Goal: Task Accomplishment & Management: Complete application form

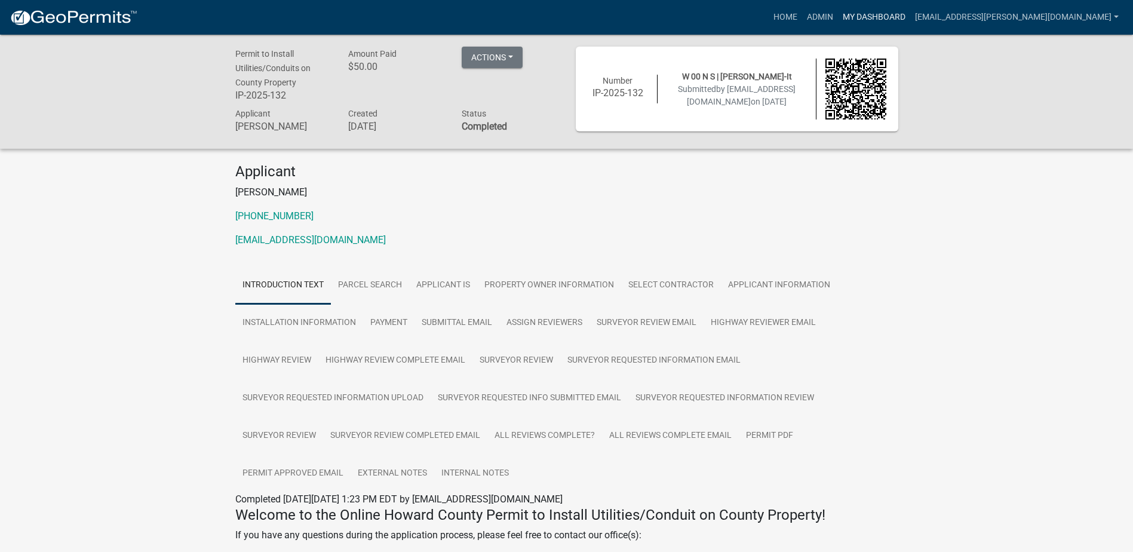
click at [910, 16] on link "My Dashboard" at bounding box center [874, 17] width 72 height 23
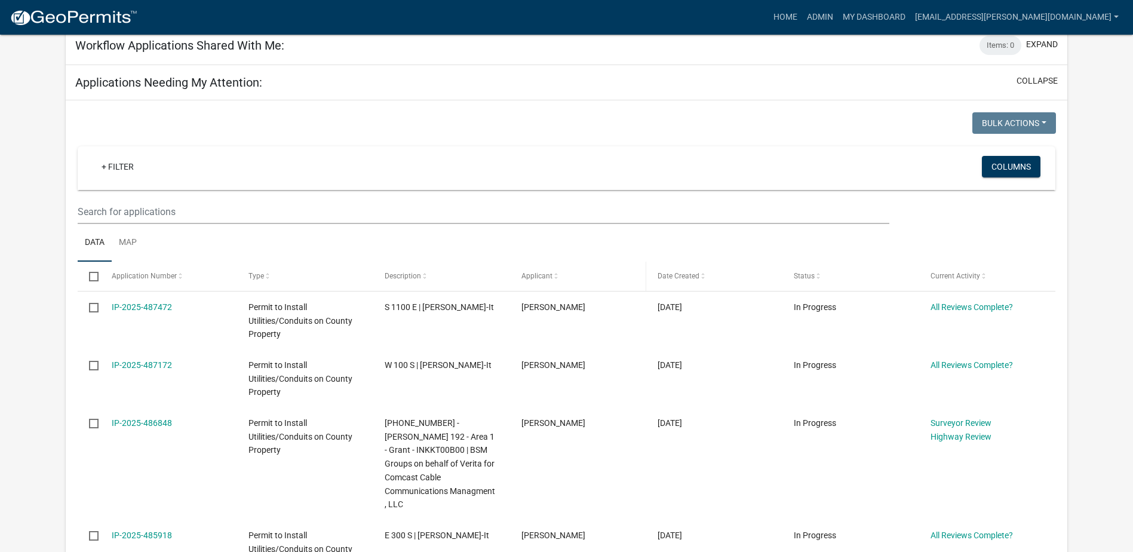
scroll to position [179, 0]
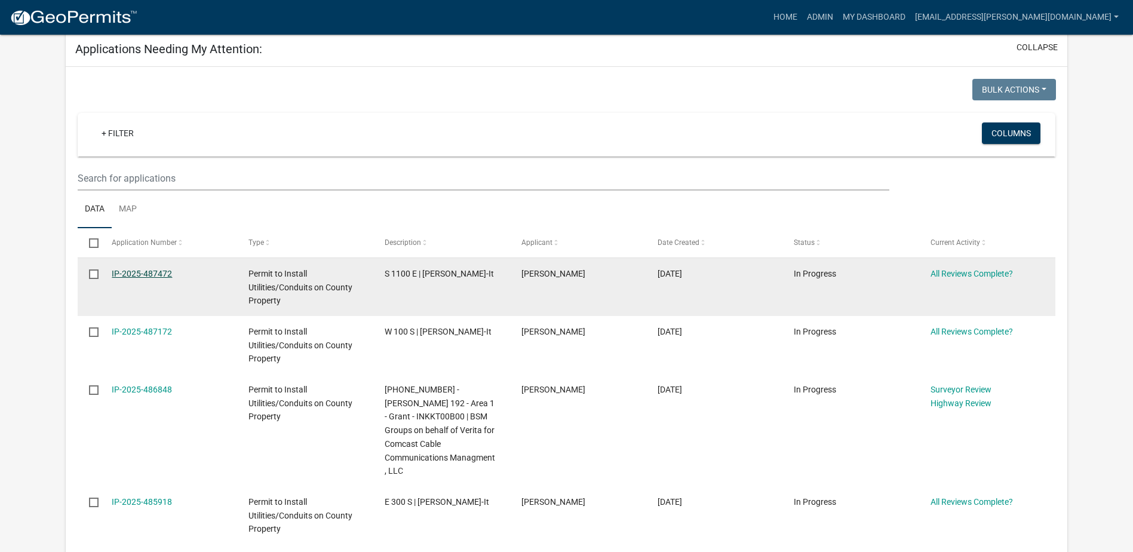
click at [154, 271] on link "IP-2025-487472" at bounding box center [142, 274] width 60 height 10
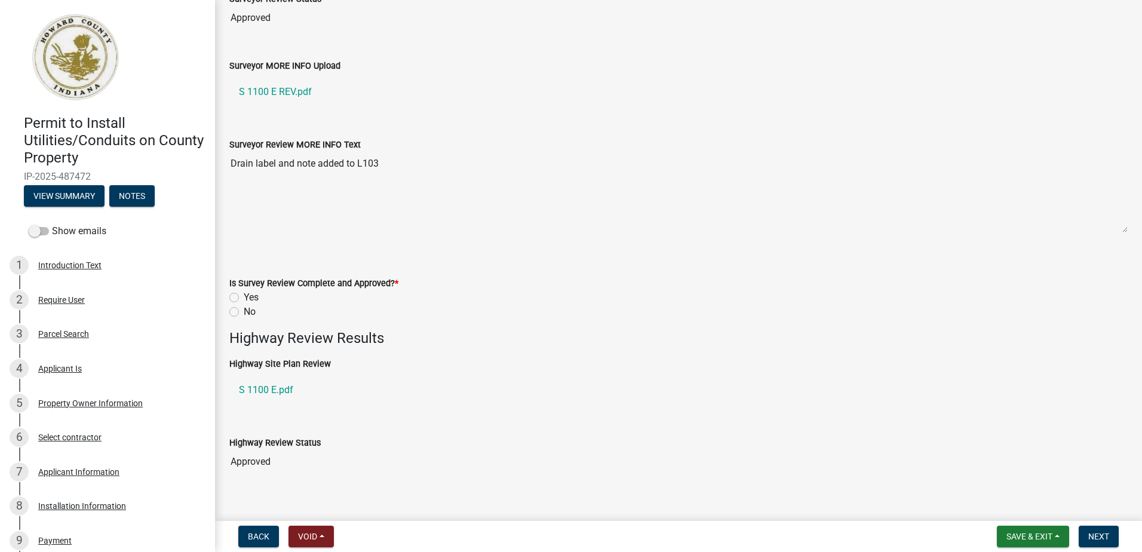
scroll to position [358, 0]
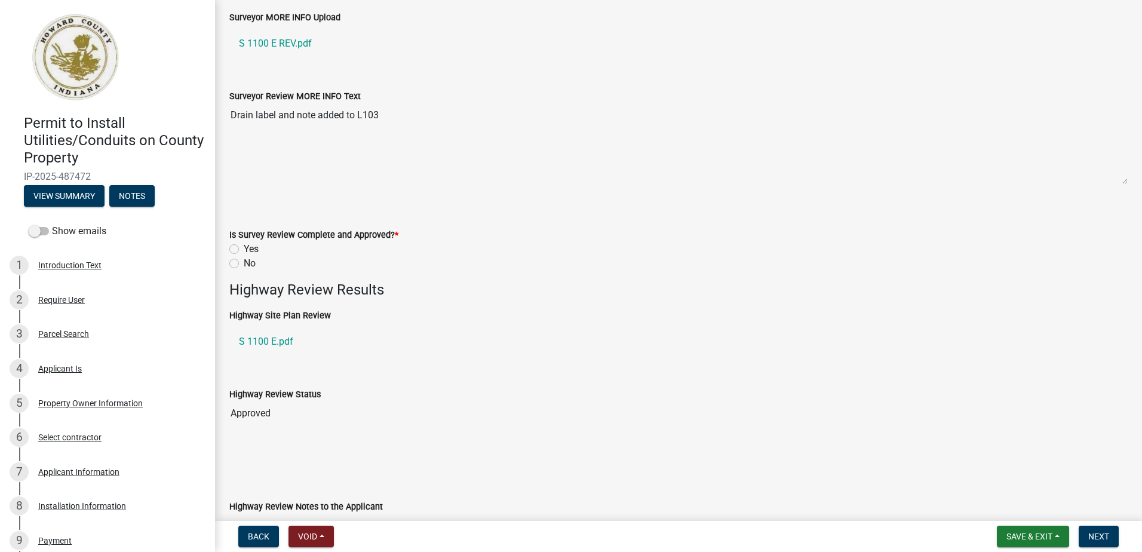
click at [244, 248] on label "Yes" at bounding box center [251, 249] width 15 height 14
click at [244, 248] on input "Yes" at bounding box center [248, 246] width 8 height 8
radio input "true"
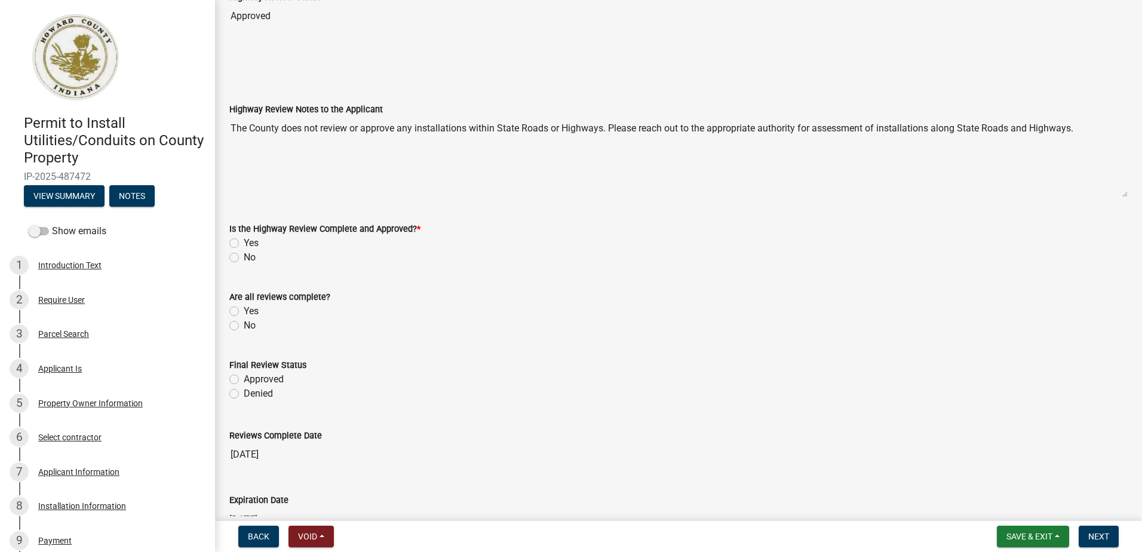
scroll to position [776, 0]
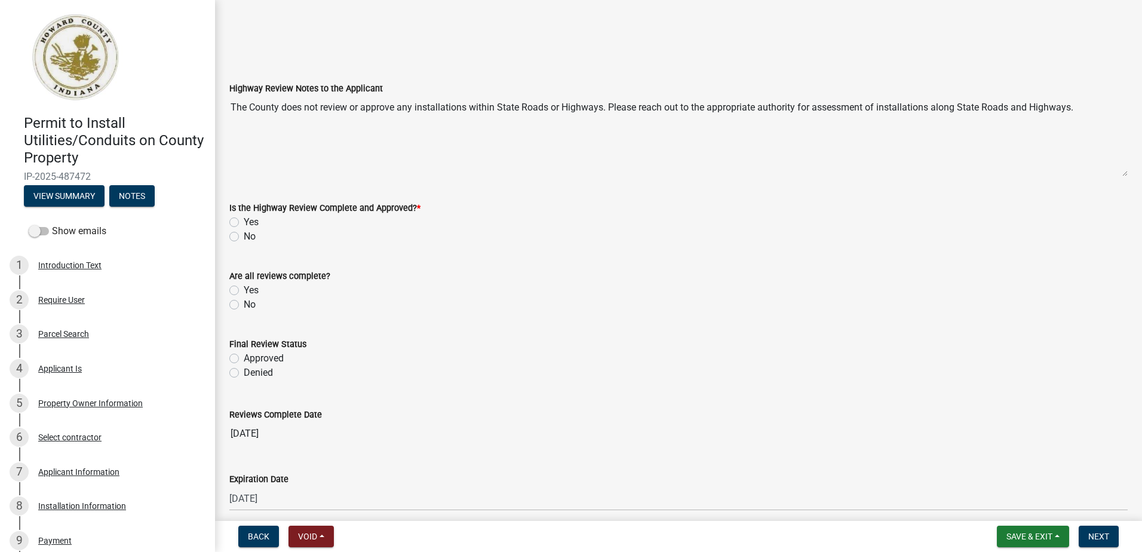
click at [244, 223] on label "Yes" at bounding box center [251, 222] width 15 height 14
click at [244, 223] on input "Yes" at bounding box center [248, 219] width 8 height 8
radio input "true"
click at [244, 291] on label "Yes" at bounding box center [251, 290] width 15 height 14
click at [244, 291] on input "Yes" at bounding box center [248, 287] width 8 height 8
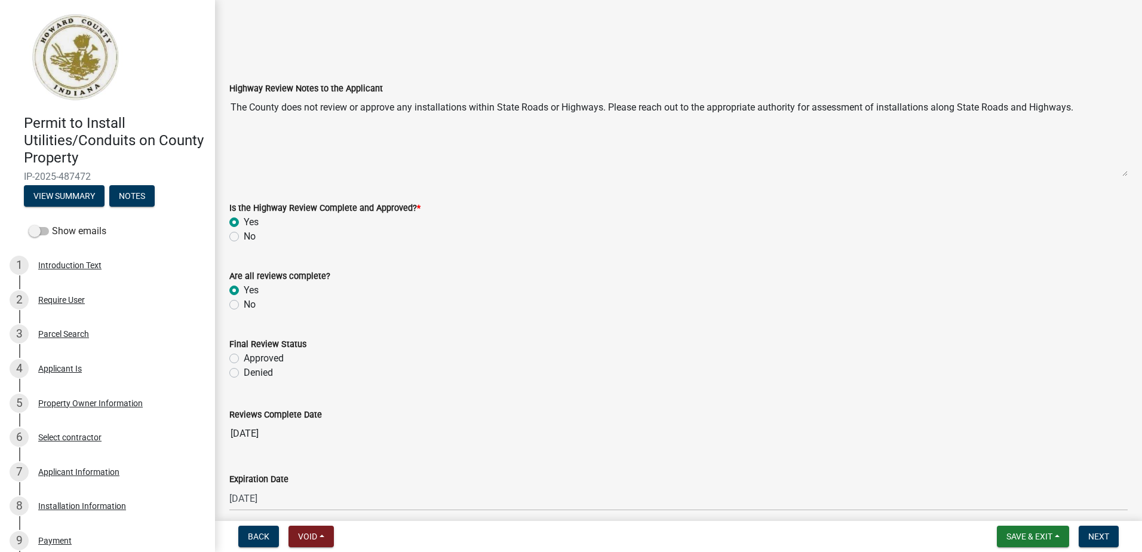
radio input "true"
click at [241, 361] on div "Approved" at bounding box center [678, 358] width 898 height 14
drag, startPoint x: 234, startPoint y: 361, endPoint x: 241, endPoint y: 363, distance: 8.0
click at [244, 361] on label "Approved" at bounding box center [264, 358] width 40 height 14
click at [244, 359] on input "Approved" at bounding box center [248, 355] width 8 height 8
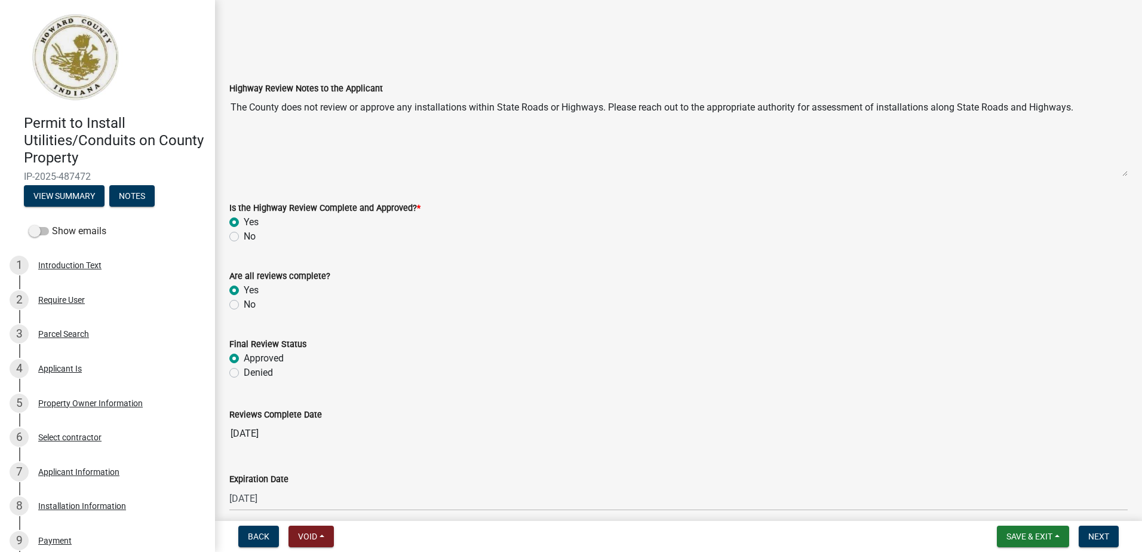
radio input "true"
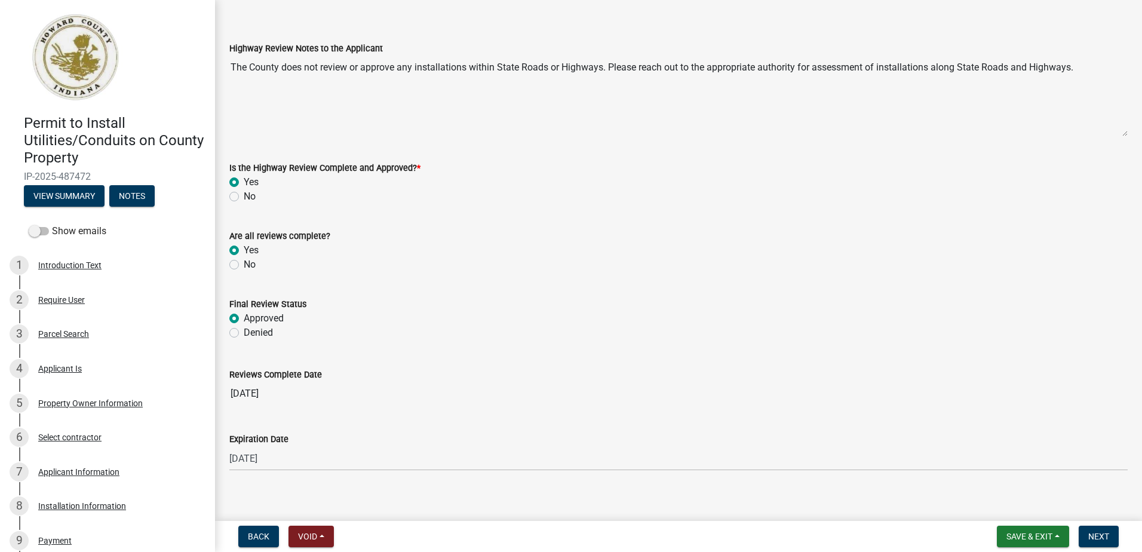
scroll to position [828, 0]
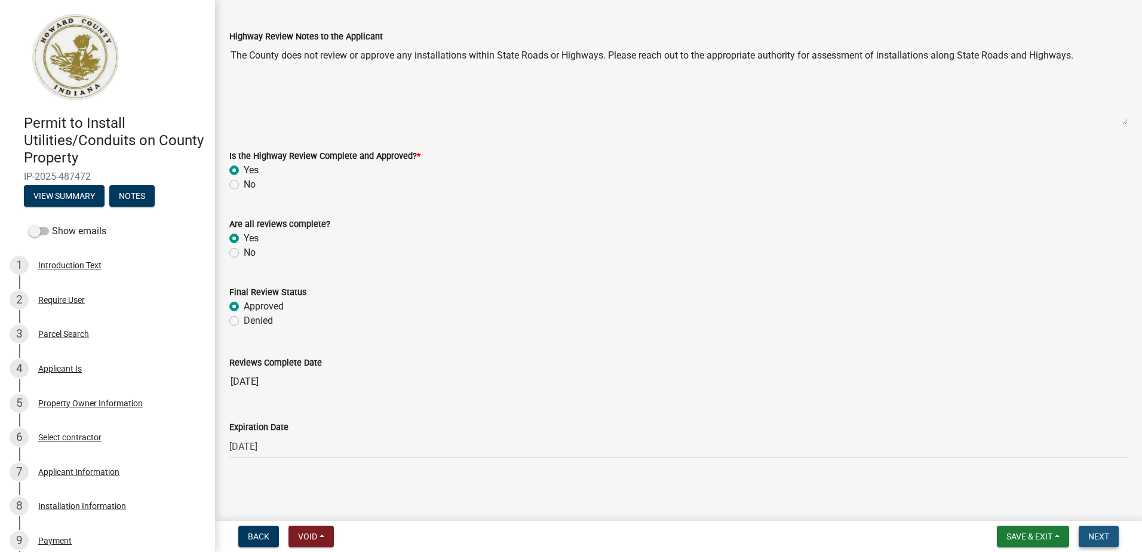
click at [1098, 538] on span "Next" at bounding box center [1098, 537] width 21 height 10
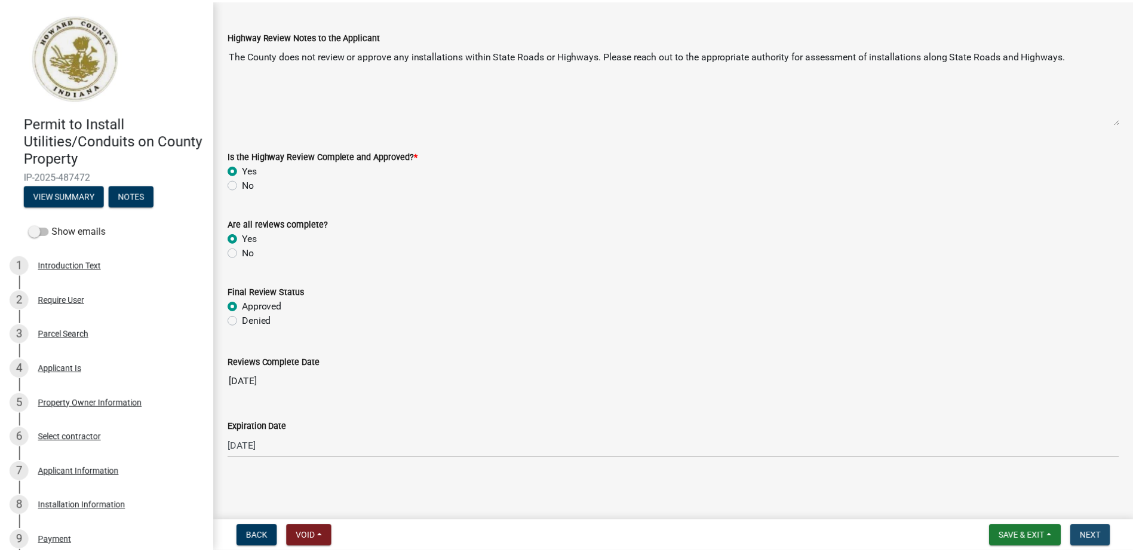
scroll to position [0, 0]
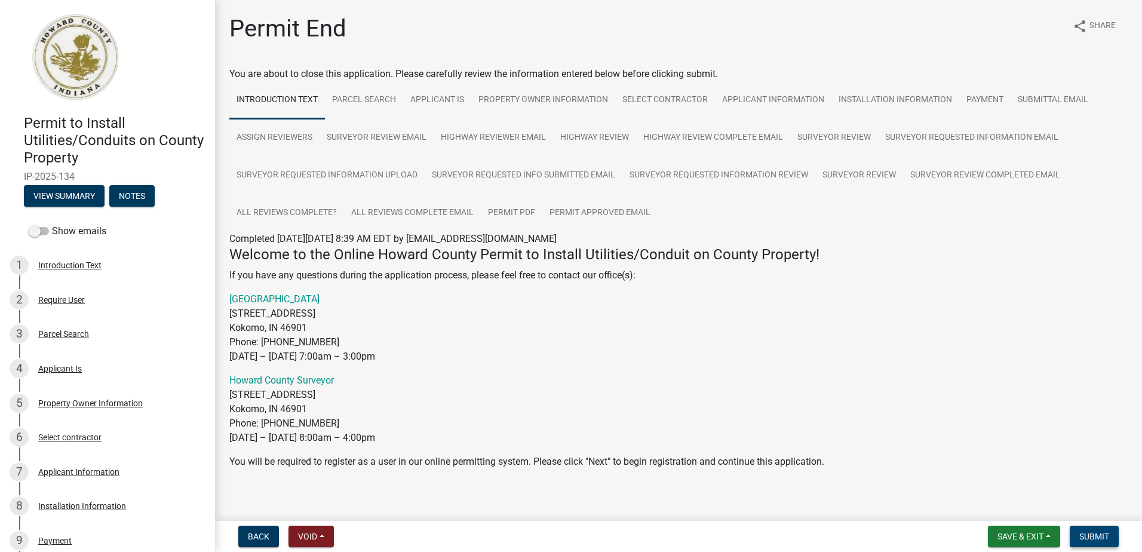
click at [1099, 539] on span "Submit" at bounding box center [1094, 537] width 30 height 10
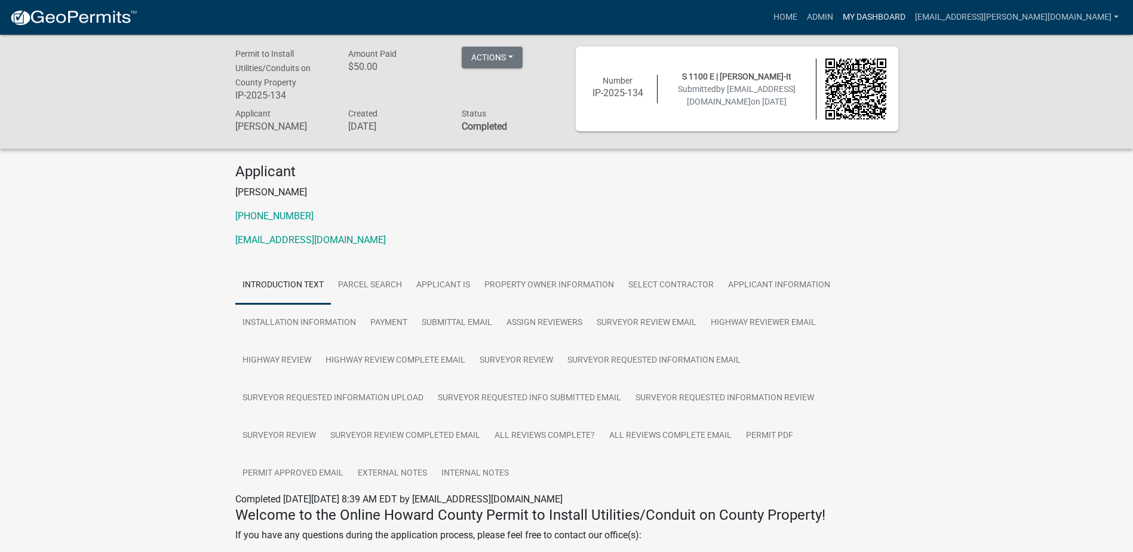
click at [909, 20] on link "My Dashboard" at bounding box center [874, 17] width 72 height 23
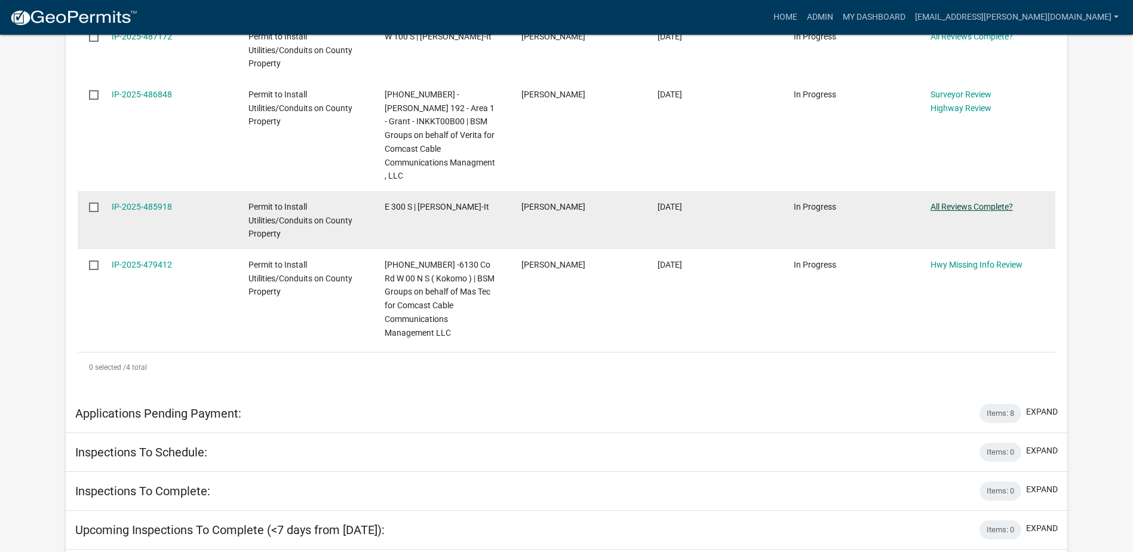
scroll to position [299, 0]
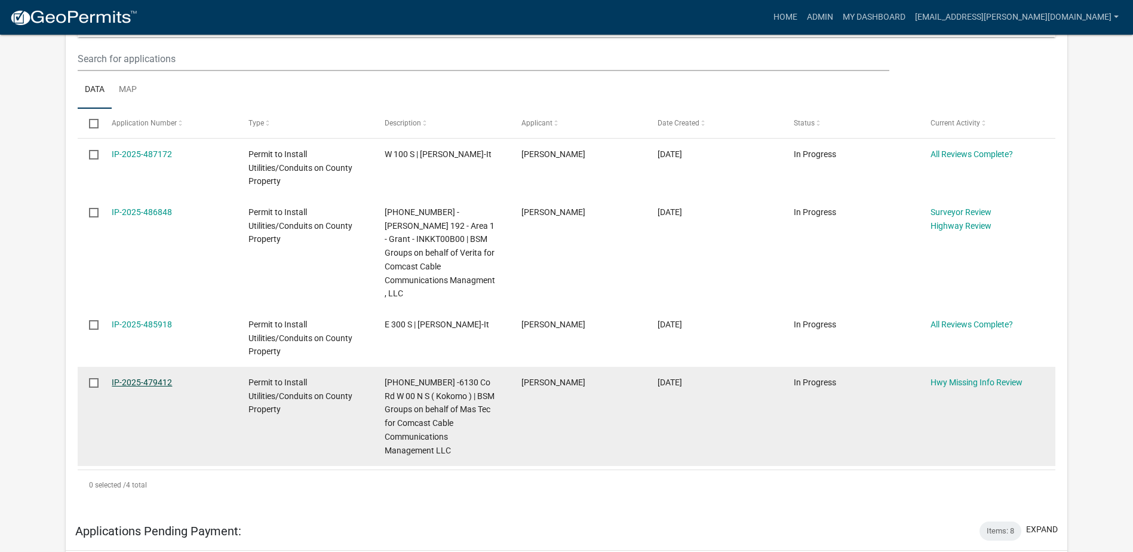
click at [152, 377] on link "IP-2025-479412" at bounding box center [142, 382] width 60 height 10
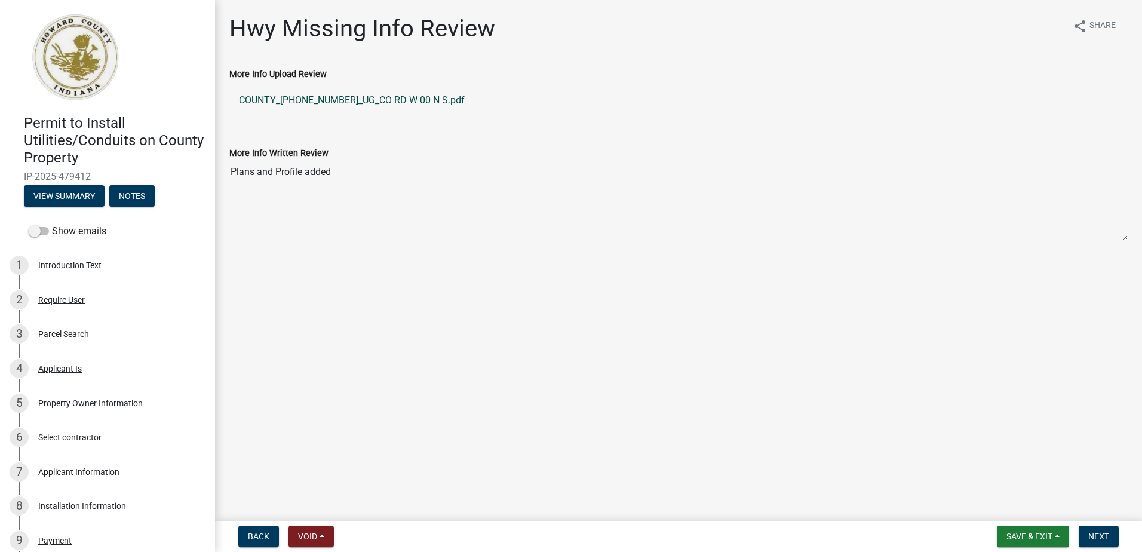
click at [324, 97] on link "COUNTY_25-01621-01_UG_CO RD W 00 N S.pdf" at bounding box center [678, 100] width 898 height 29
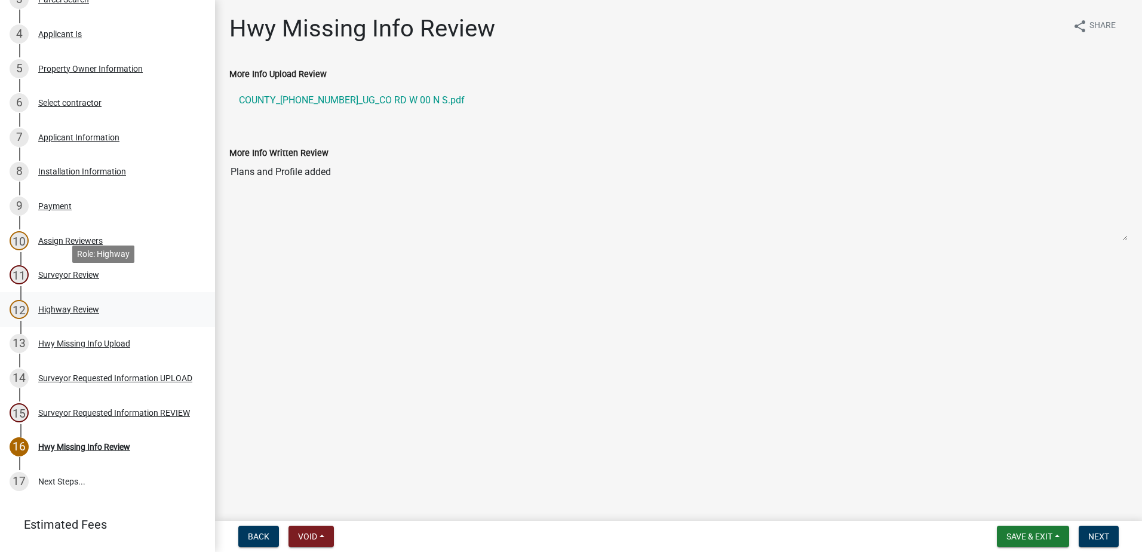
scroll to position [358, 0]
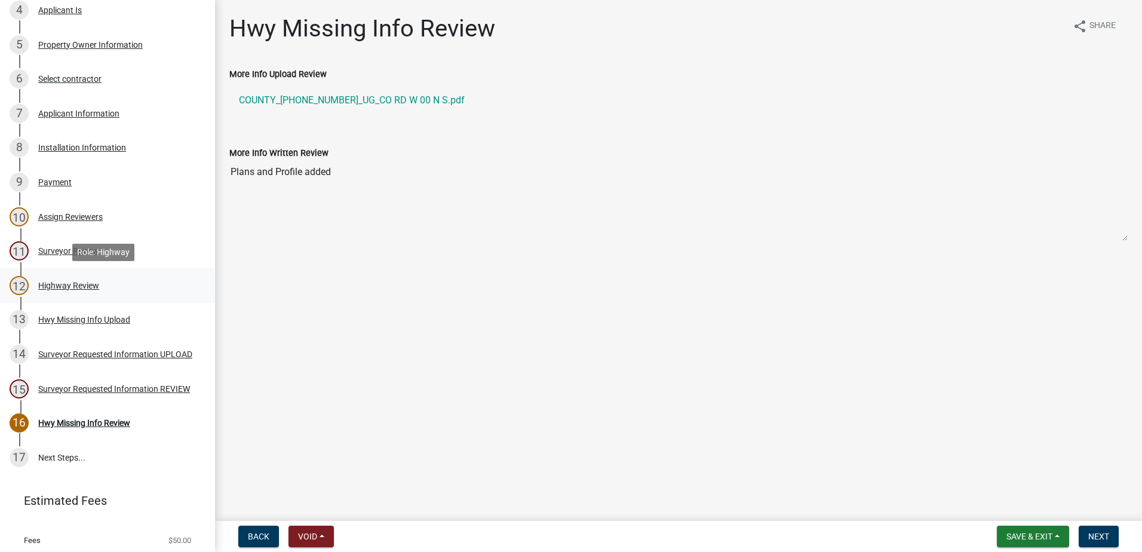
click at [65, 284] on div "Highway Review" at bounding box center [68, 285] width 61 height 8
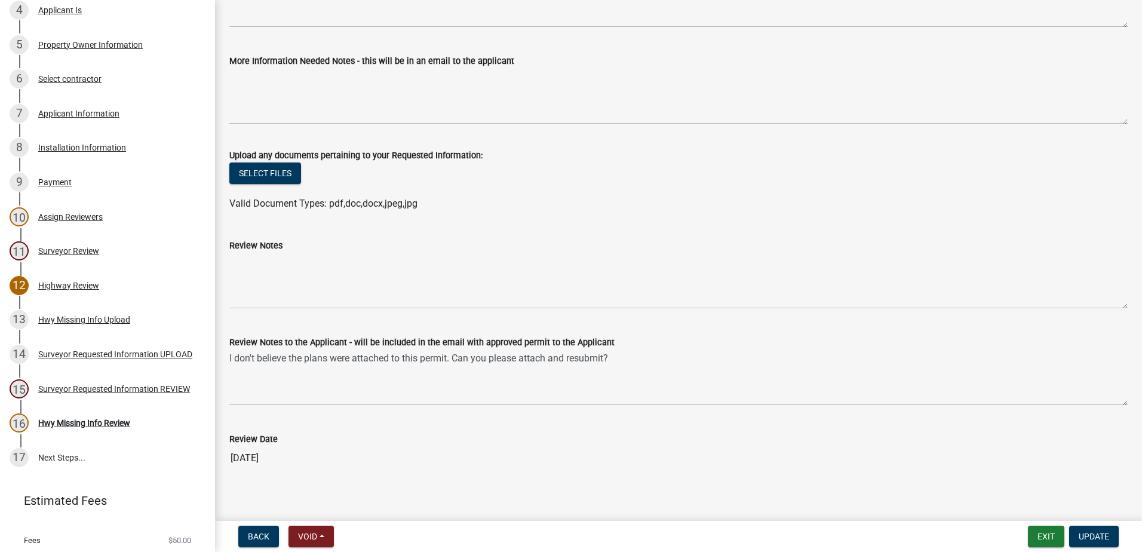
scroll to position [2231, 0]
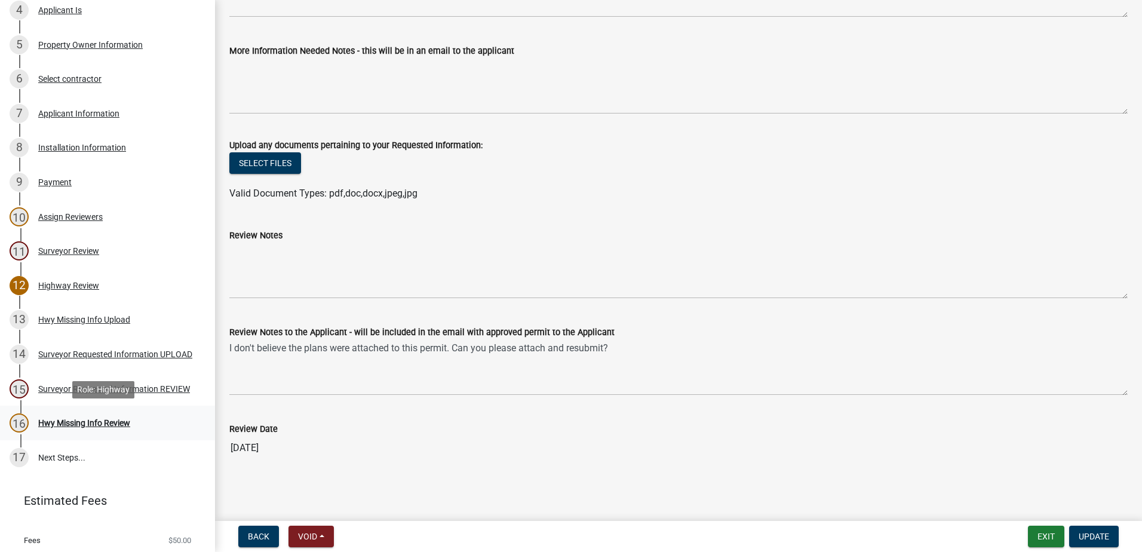
click at [63, 419] on div "Hwy Missing Info Review" at bounding box center [84, 423] width 92 height 8
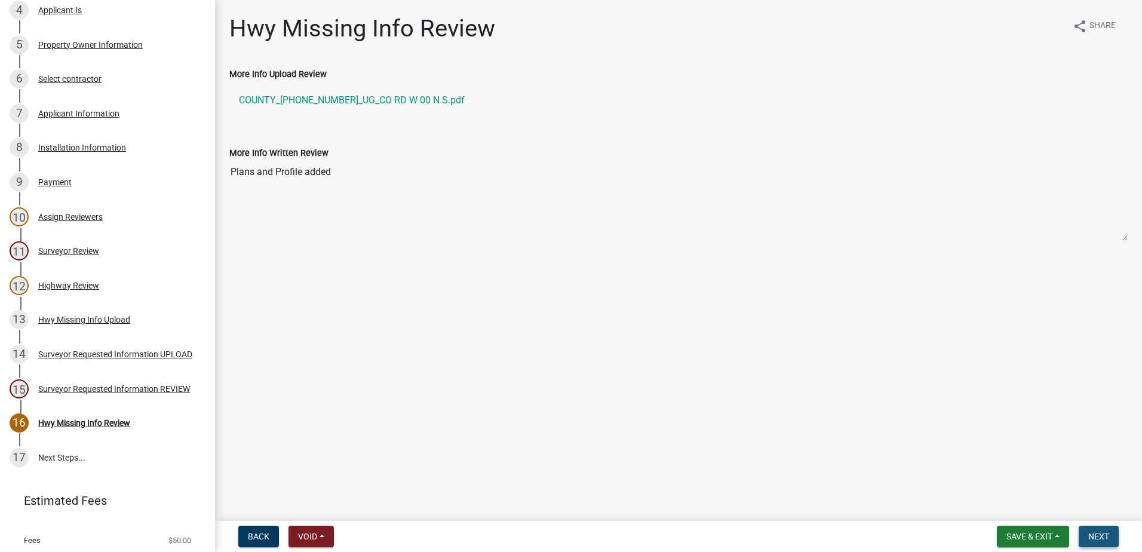
click at [1104, 539] on span "Next" at bounding box center [1098, 537] width 21 height 10
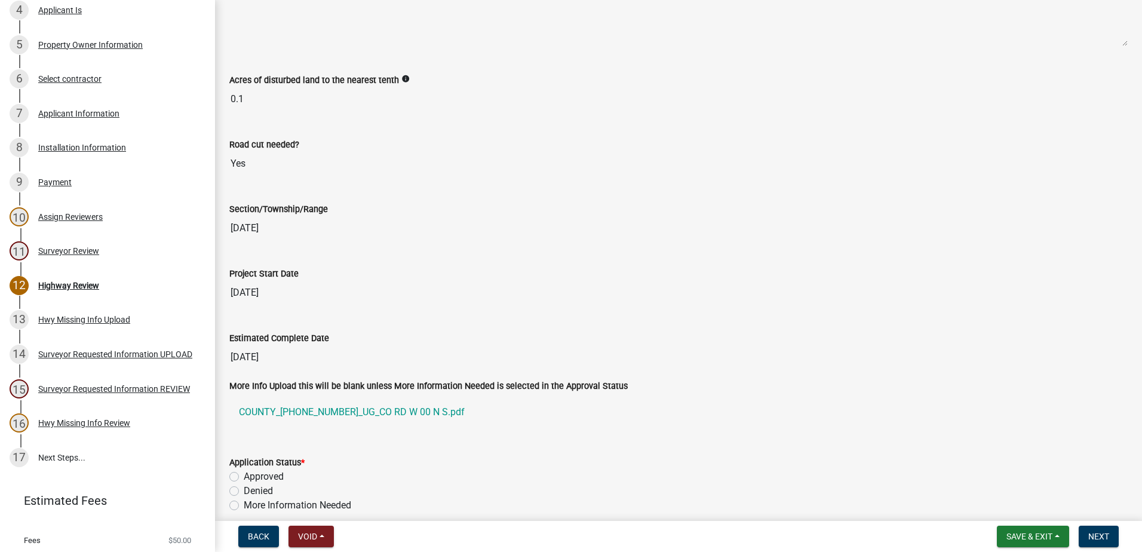
scroll to position [1792, 0]
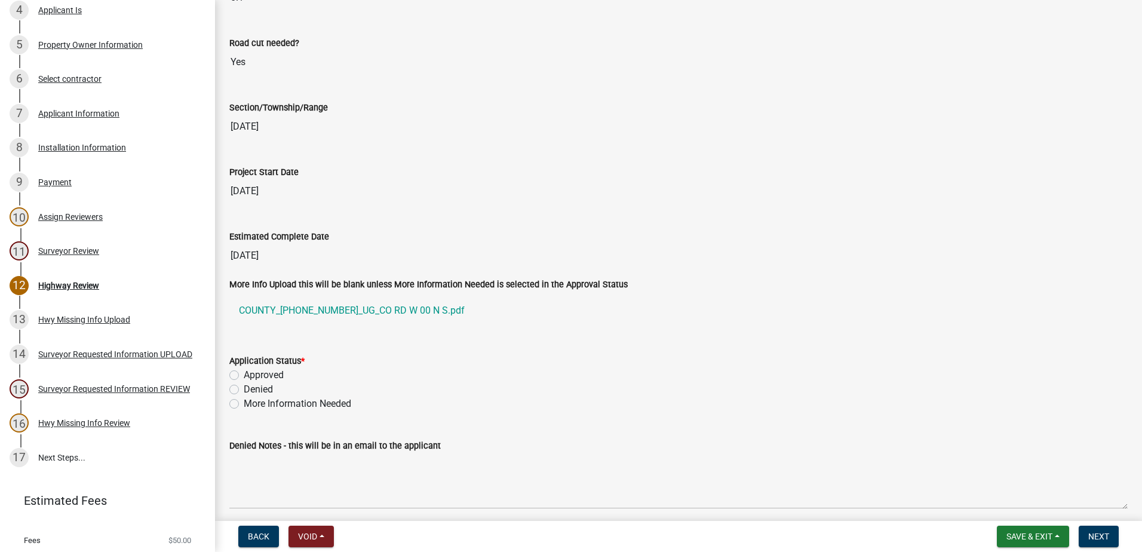
click at [244, 374] on label "Approved" at bounding box center [264, 375] width 40 height 14
click at [244, 374] on input "Approved" at bounding box center [248, 372] width 8 height 8
radio input "true"
click at [1101, 536] on span "Next" at bounding box center [1098, 537] width 21 height 10
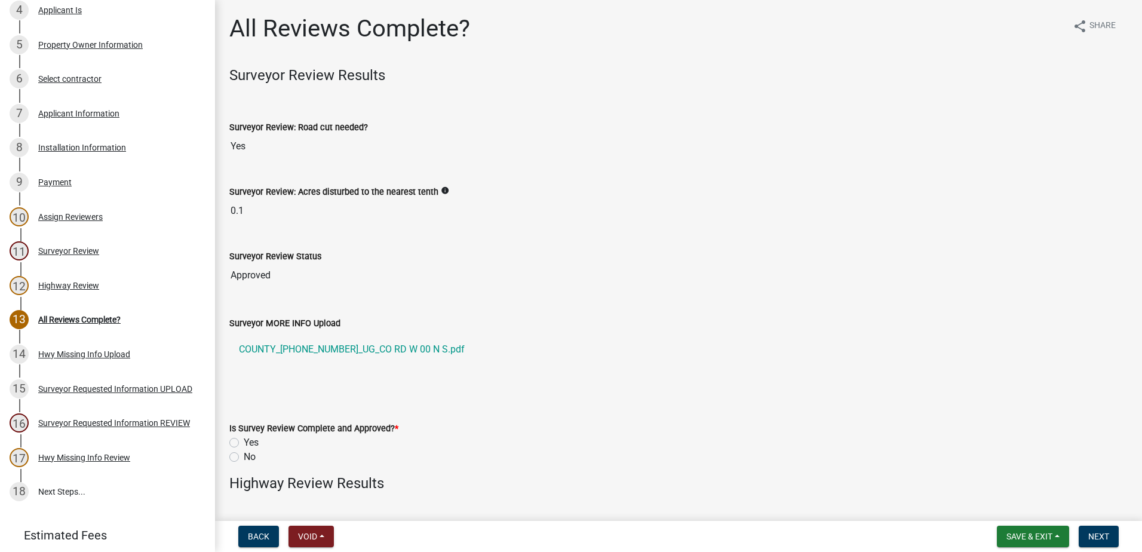
scroll to position [392, 0]
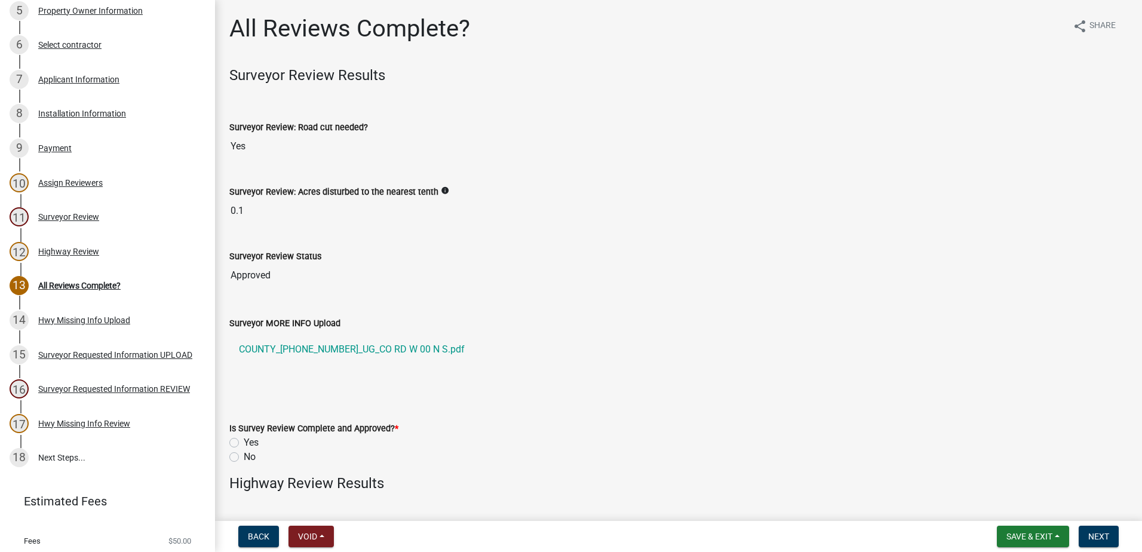
click at [244, 444] on label "Yes" at bounding box center [251, 442] width 15 height 14
click at [244, 443] on input "Yes" at bounding box center [248, 439] width 8 height 8
radio input "true"
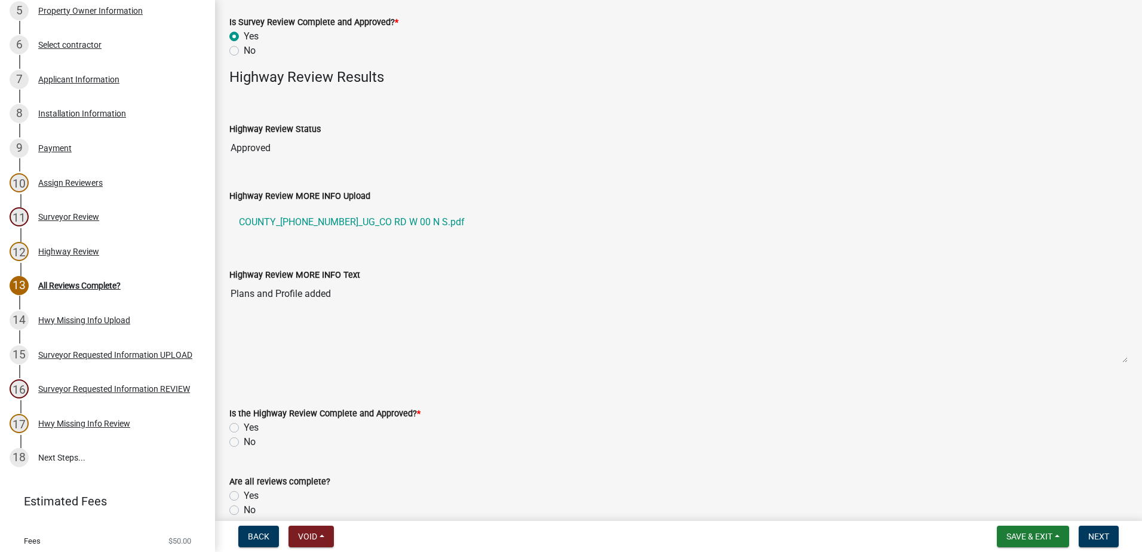
scroll to position [478, 0]
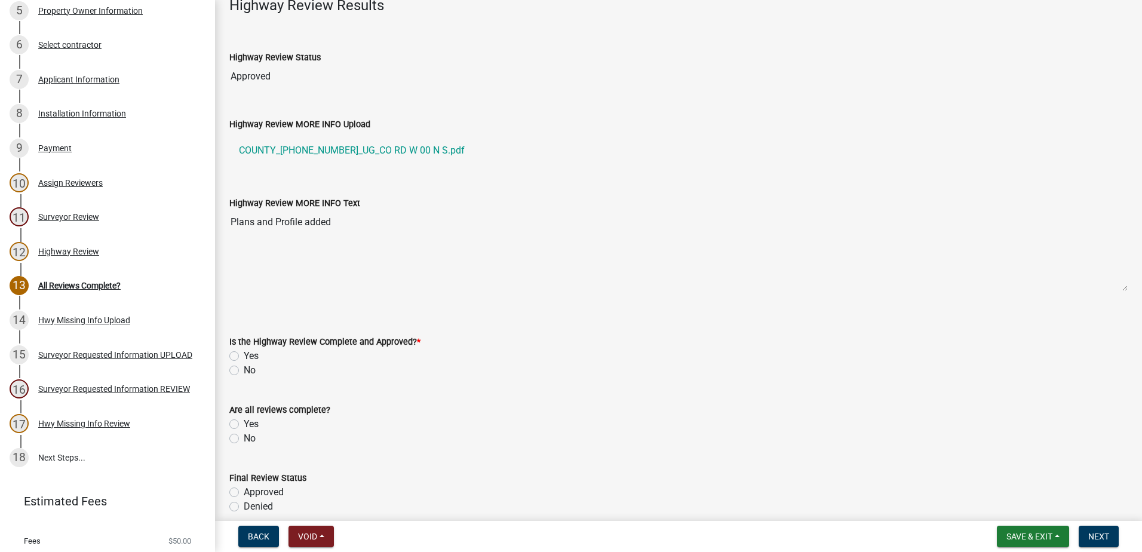
click at [244, 354] on label "Yes" at bounding box center [251, 356] width 15 height 14
click at [244, 354] on input "Yes" at bounding box center [248, 353] width 8 height 8
radio input "true"
click at [238, 429] on div "Yes" at bounding box center [678, 424] width 898 height 14
click at [244, 427] on label "Yes" at bounding box center [251, 424] width 15 height 14
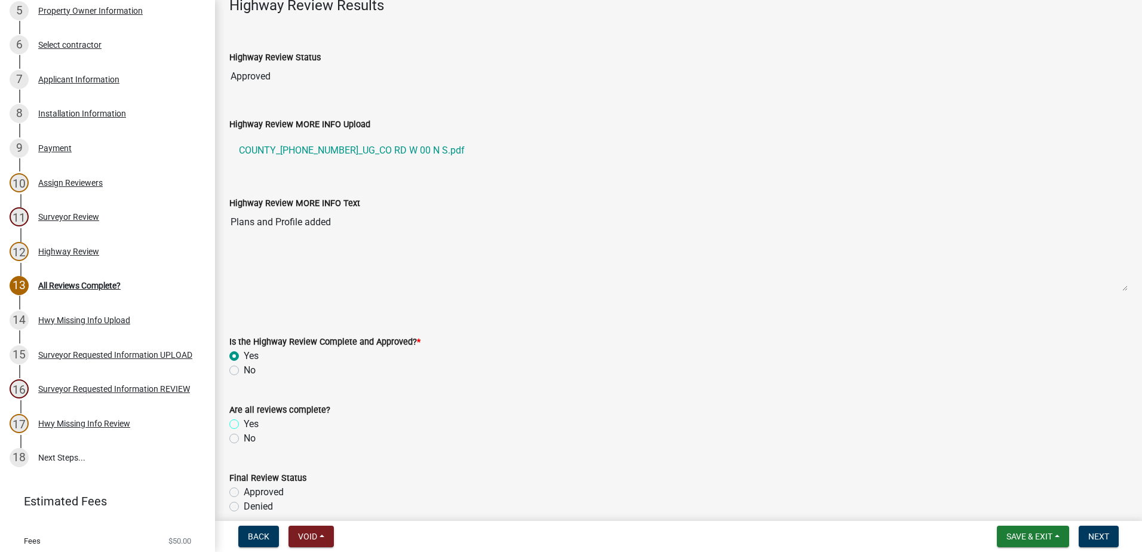
click at [244, 425] on input "Yes" at bounding box center [248, 421] width 8 height 8
radio input "true"
click at [244, 493] on label "Approved" at bounding box center [264, 492] width 40 height 14
click at [244, 493] on input "Approved" at bounding box center [248, 489] width 8 height 8
radio input "true"
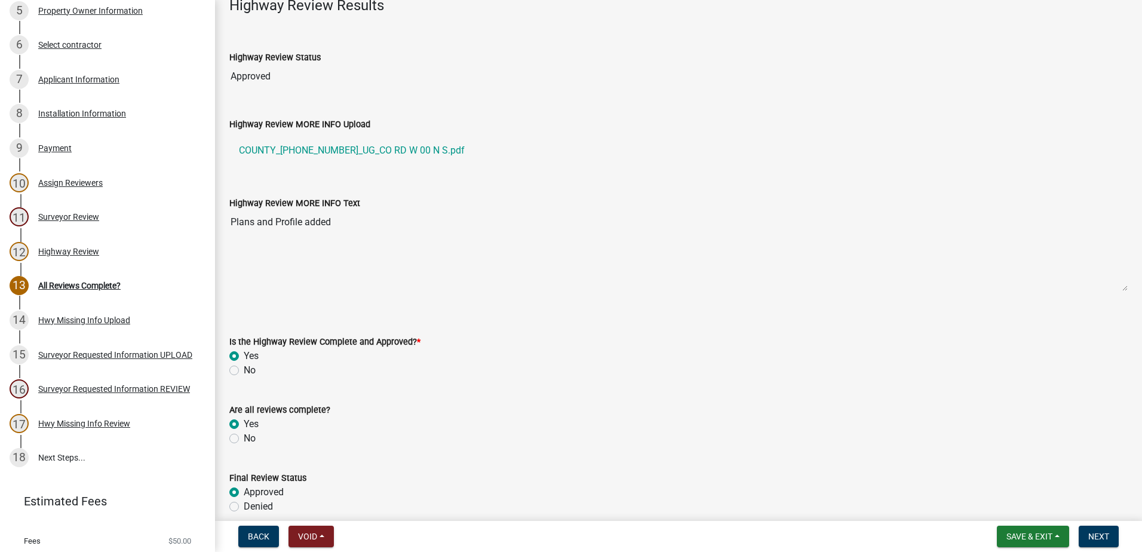
scroll to position [664, 0]
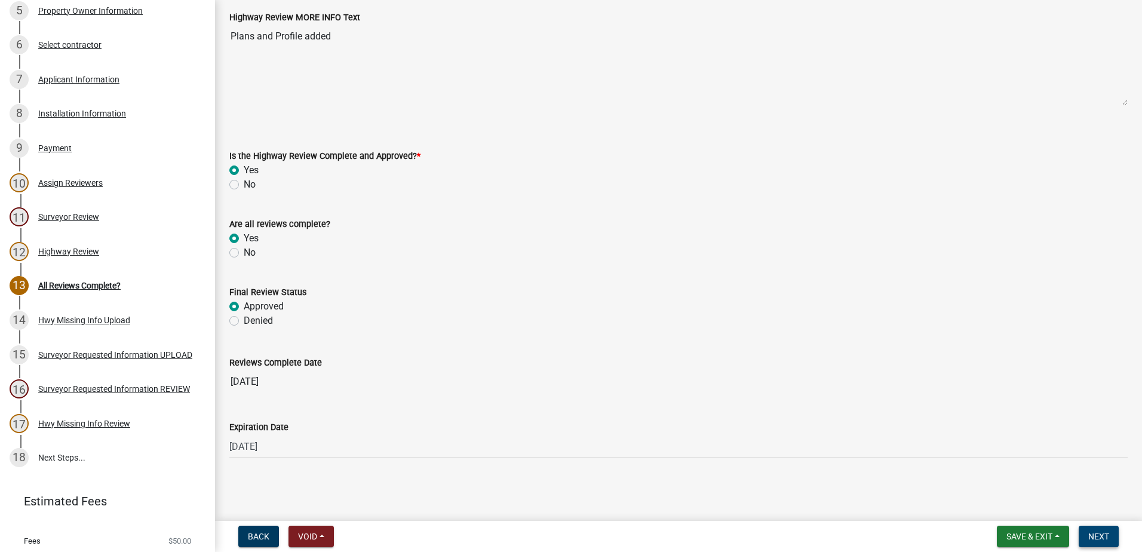
click at [1091, 530] on button "Next" at bounding box center [1099, 537] width 40 height 22
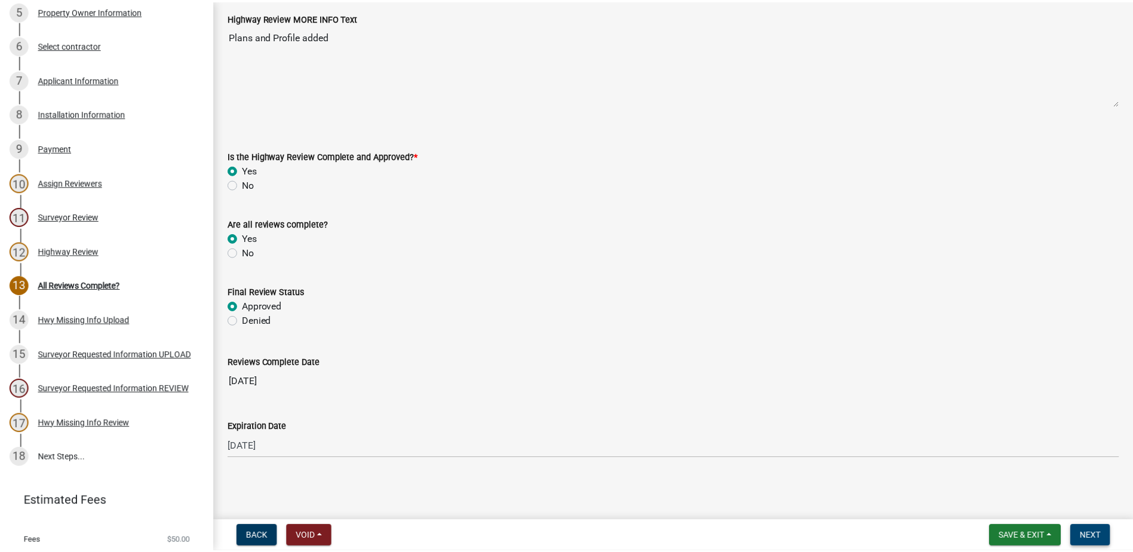
scroll to position [0, 0]
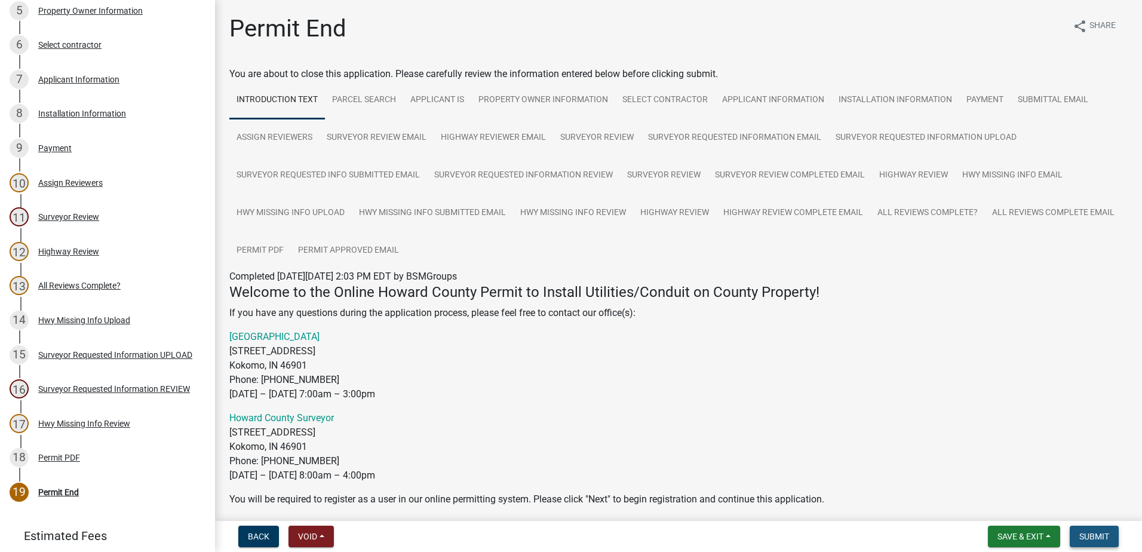
click at [1109, 536] on span "Submit" at bounding box center [1094, 537] width 30 height 10
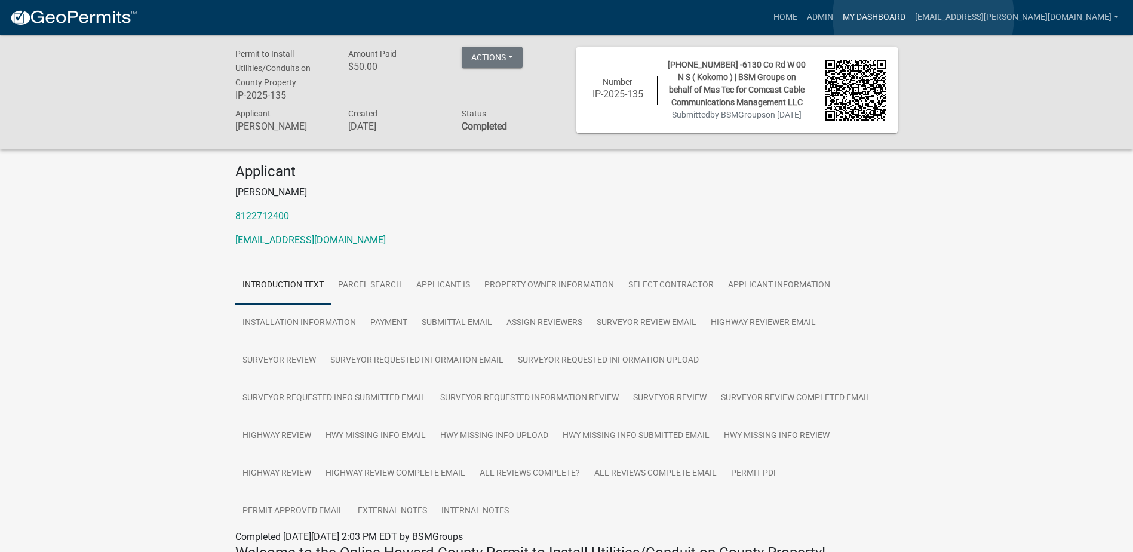
click at [910, 17] on link "My Dashboard" at bounding box center [874, 17] width 72 height 23
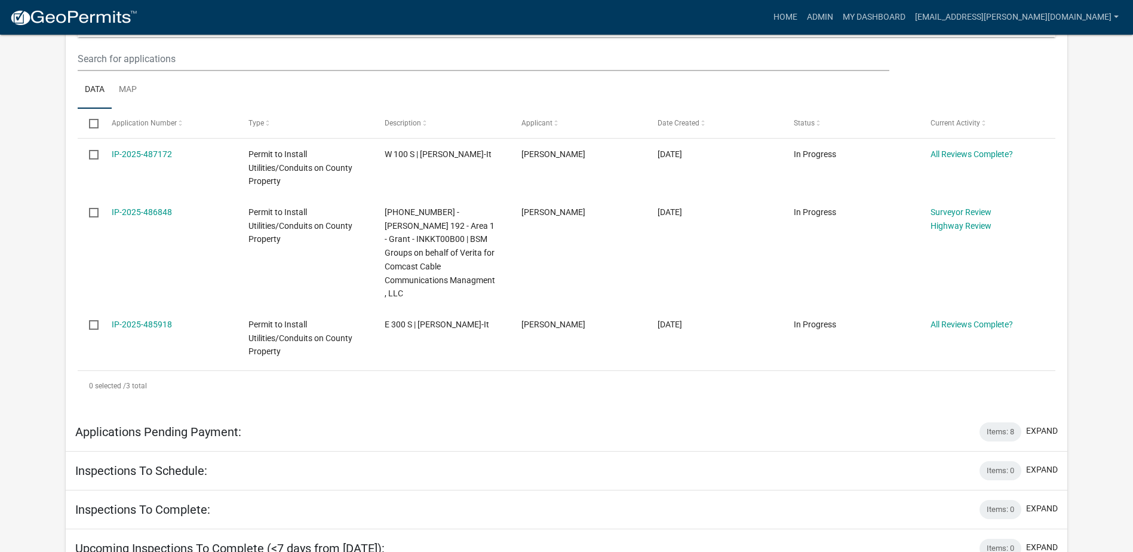
scroll to position [239, 0]
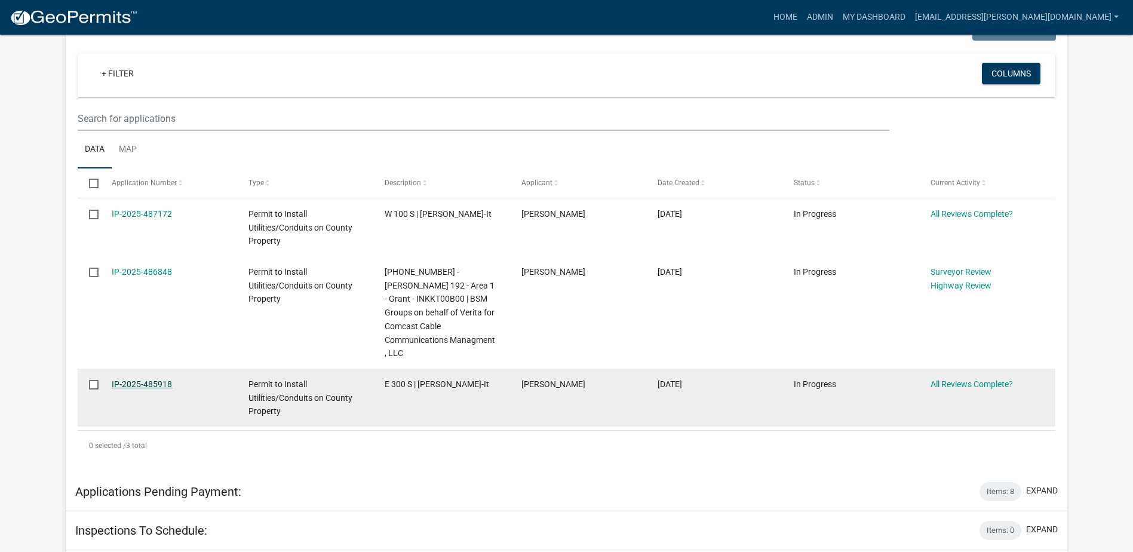
click at [159, 379] on link "IP-2025-485918" at bounding box center [142, 384] width 60 height 10
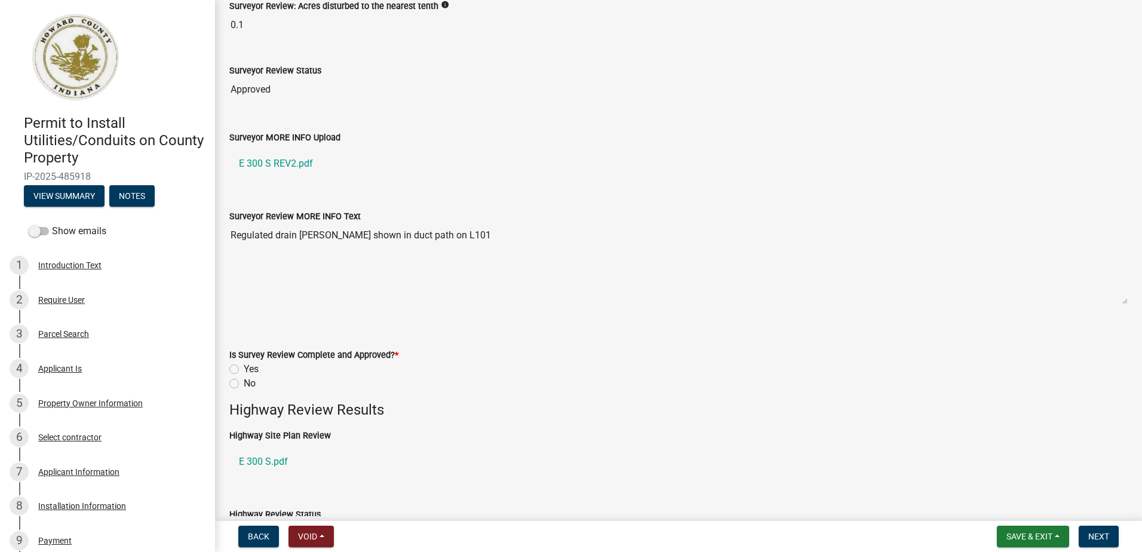
scroll to position [239, 0]
click at [244, 367] on label "Yes" at bounding box center [251, 368] width 15 height 14
click at [244, 367] on input "Yes" at bounding box center [248, 365] width 8 height 8
radio input "true"
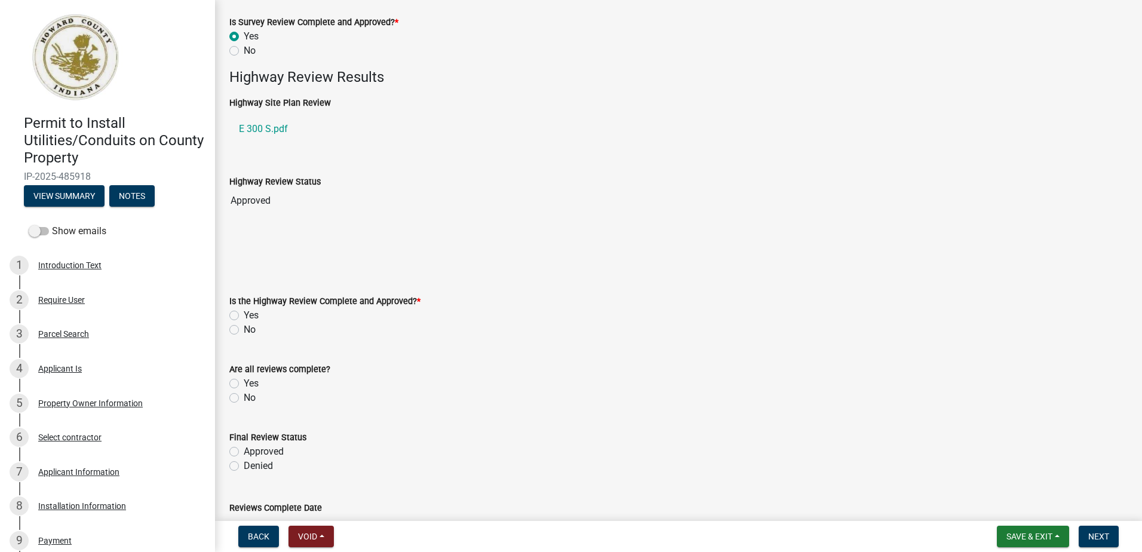
scroll to position [597, 0]
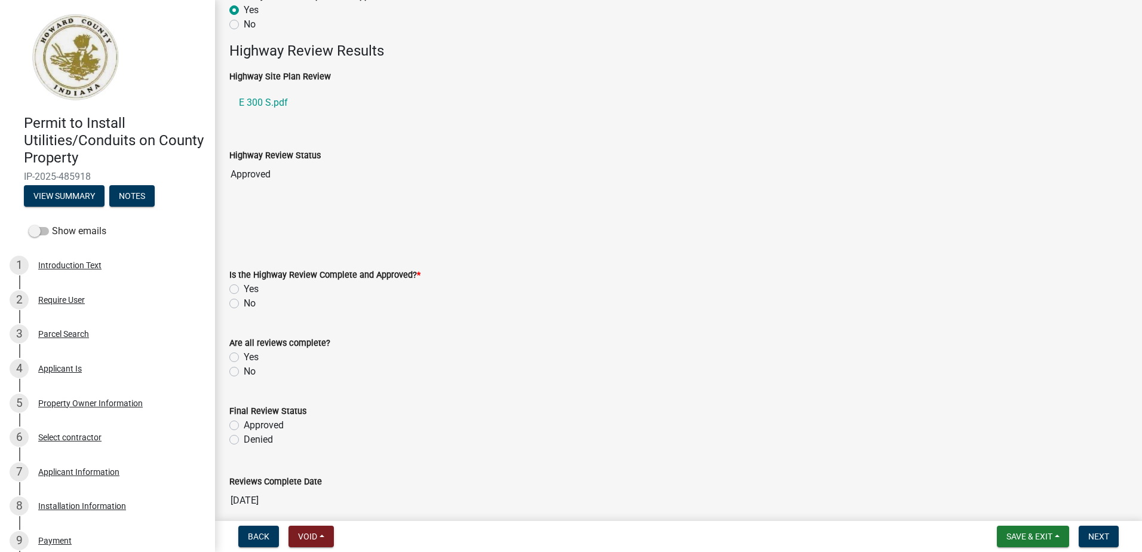
click at [244, 286] on label "Yes" at bounding box center [251, 289] width 15 height 14
click at [244, 286] on input "Yes" at bounding box center [248, 286] width 8 height 8
radio input "true"
click at [244, 358] on label "Yes" at bounding box center [251, 357] width 15 height 14
click at [244, 358] on input "Yes" at bounding box center [248, 354] width 8 height 8
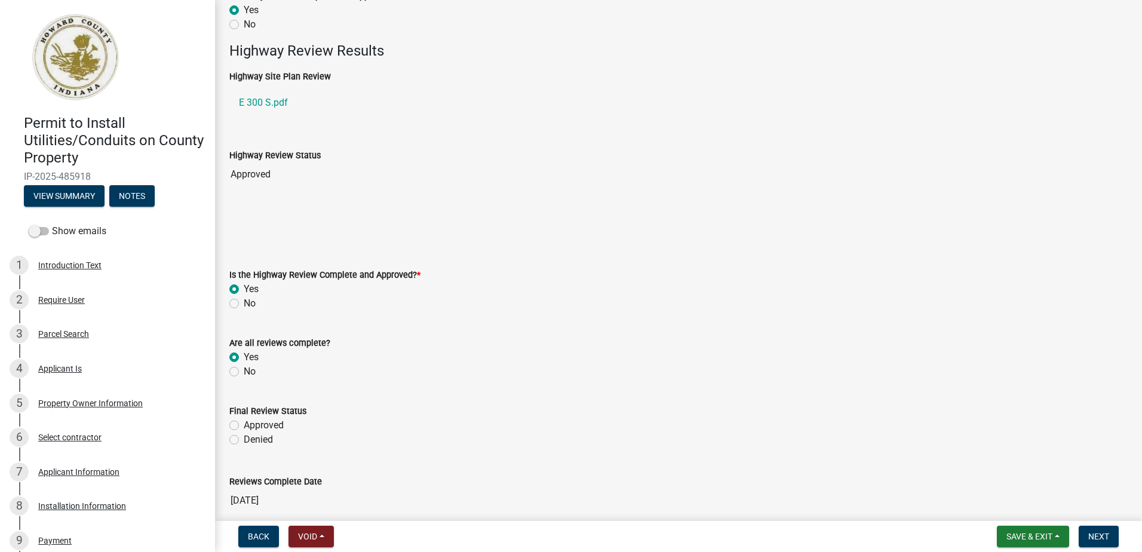
radio input "true"
click at [244, 426] on label "Approved" at bounding box center [264, 425] width 40 height 14
click at [244, 426] on input "Approved" at bounding box center [248, 422] width 8 height 8
radio input "true"
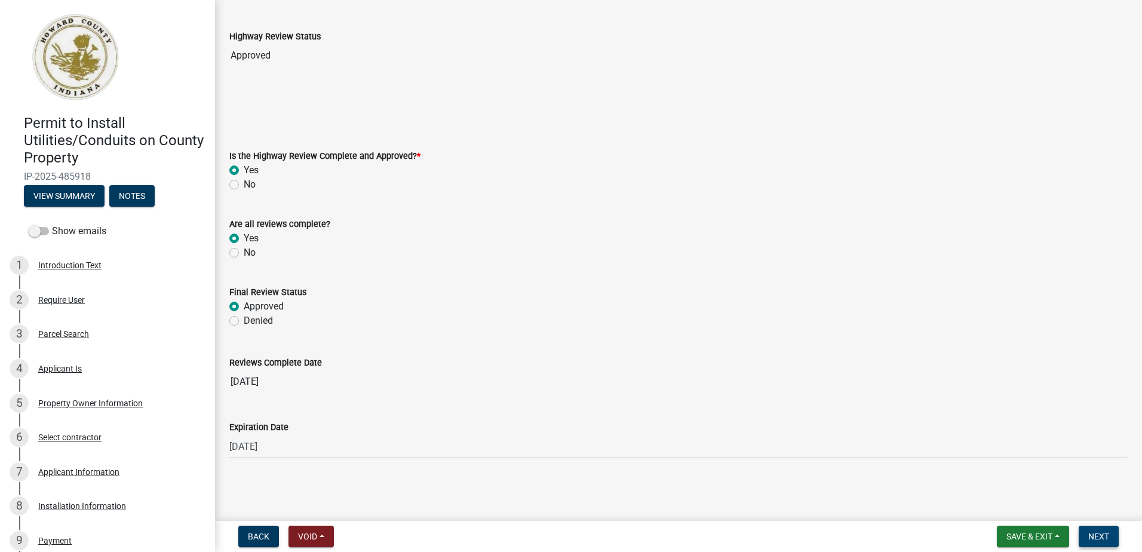
click at [1099, 536] on span "Next" at bounding box center [1098, 537] width 21 height 10
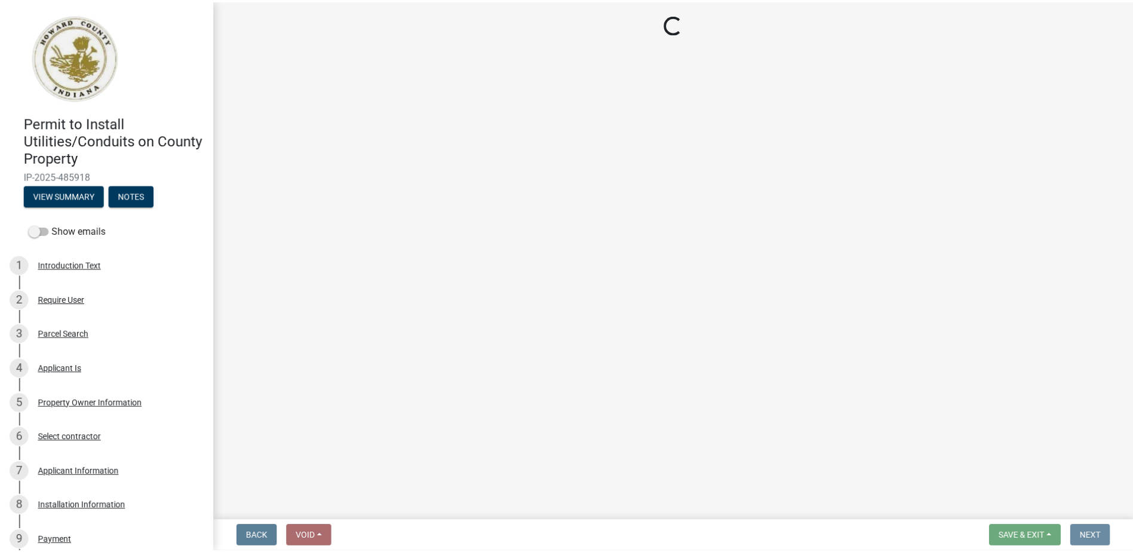
scroll to position [0, 0]
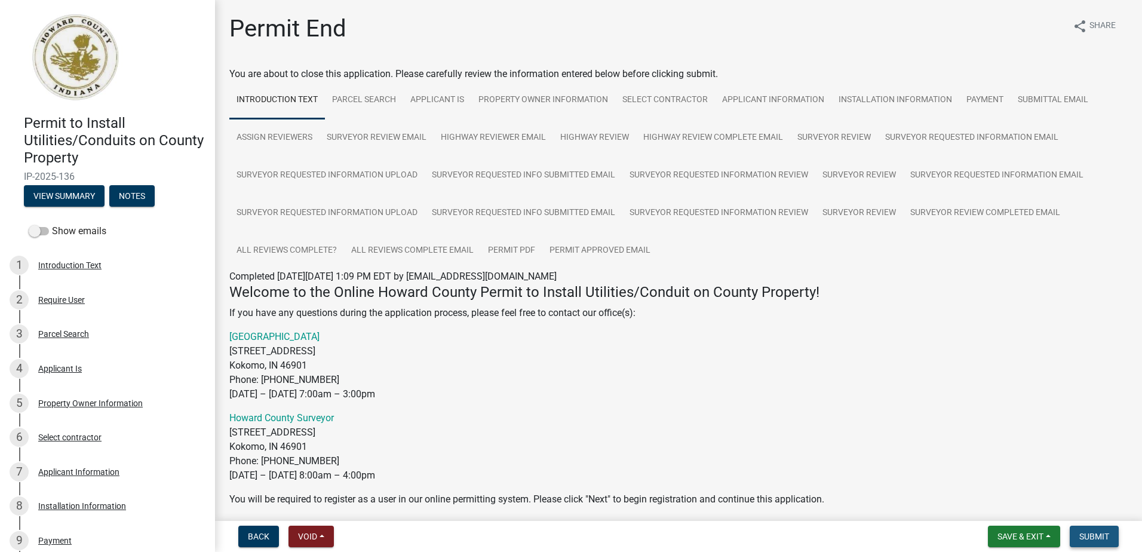
click at [1110, 536] on button "Submit" at bounding box center [1094, 537] width 49 height 22
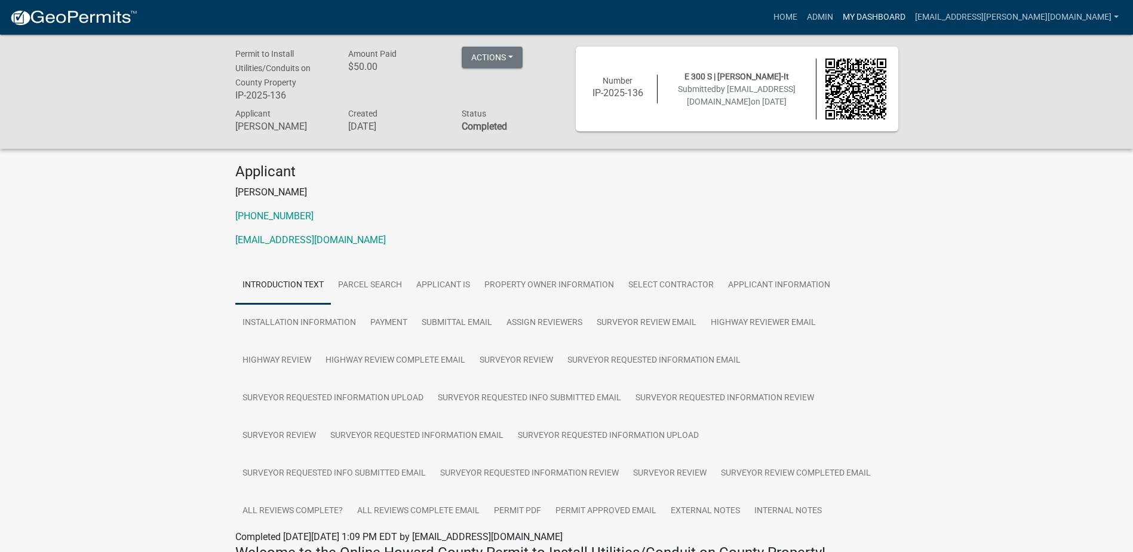
click at [888, 16] on link "My Dashboard" at bounding box center [874, 17] width 72 height 23
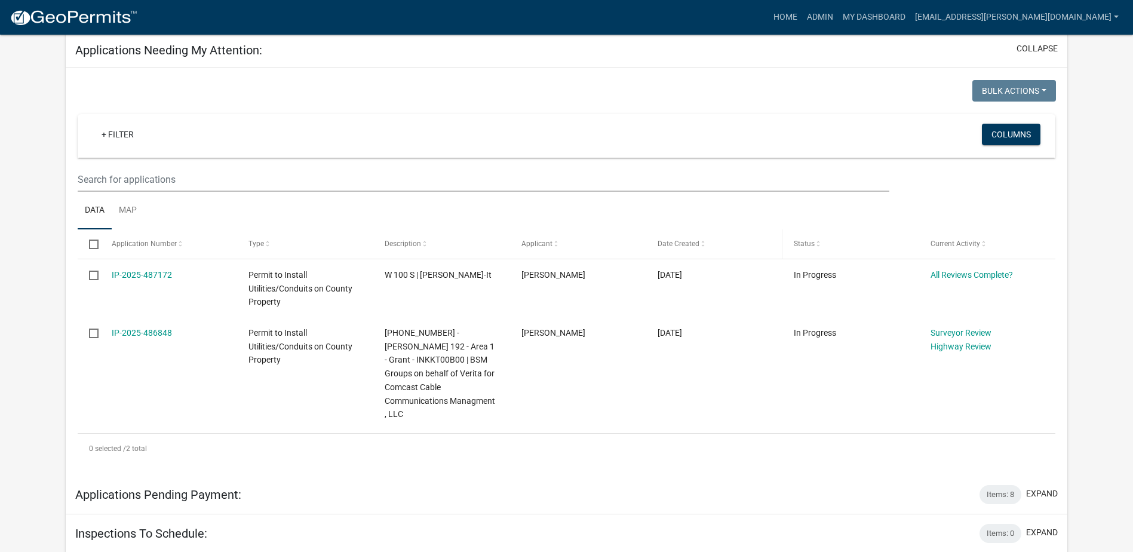
scroll to position [239, 0]
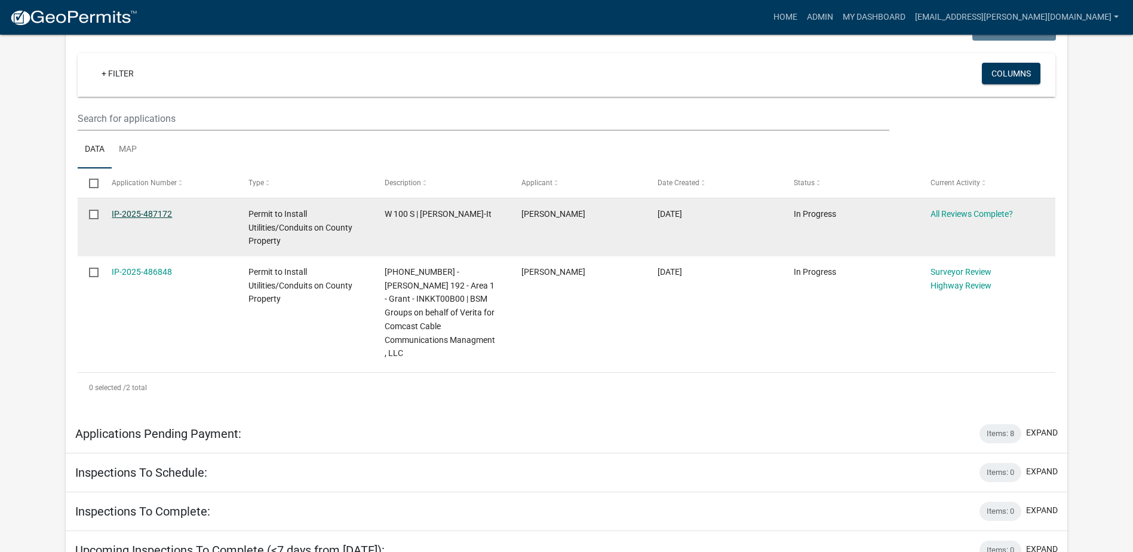
click at [160, 212] on link "IP-2025-487172" at bounding box center [142, 214] width 60 height 10
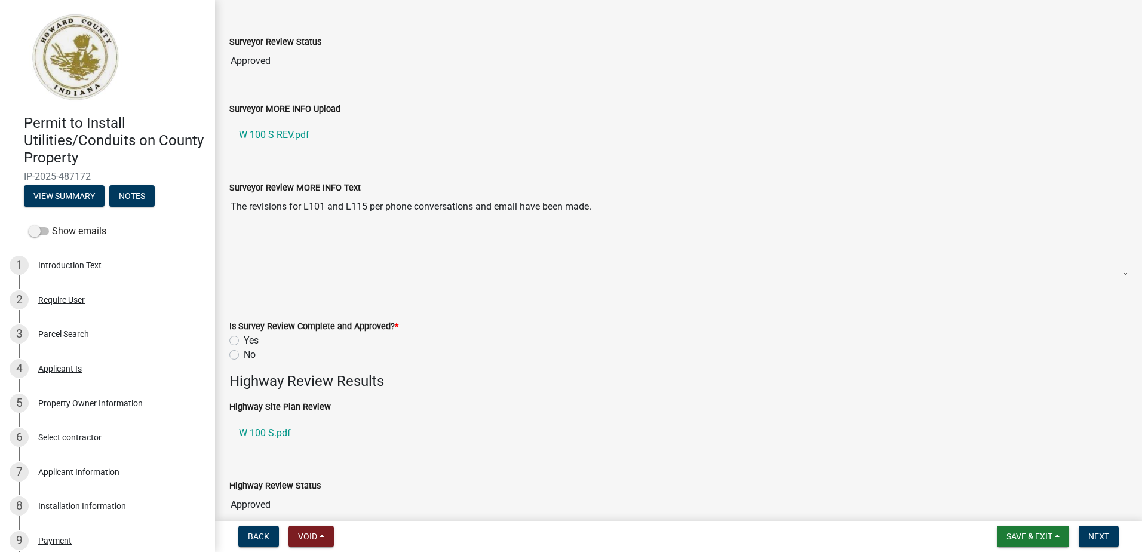
scroll to position [299, 0]
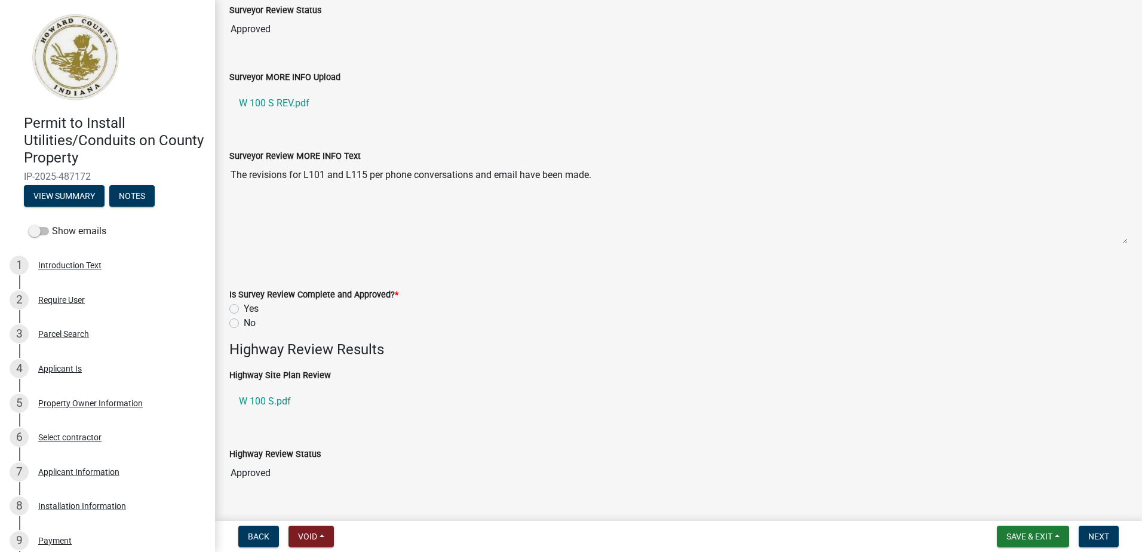
click at [244, 309] on label "Yes" at bounding box center [251, 309] width 15 height 14
click at [244, 309] on input "Yes" at bounding box center [248, 306] width 8 height 8
radio input "true"
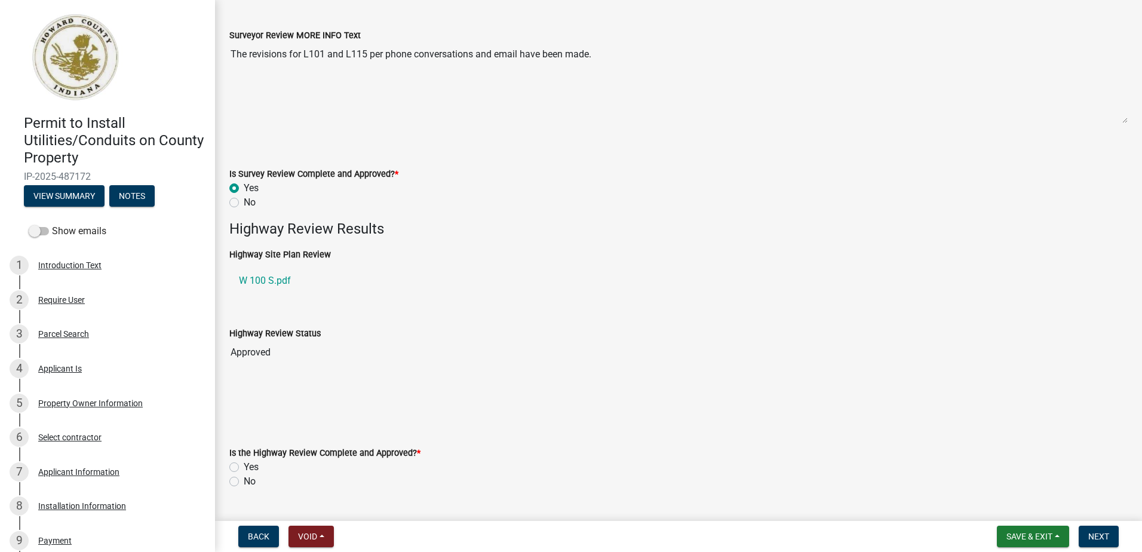
scroll to position [597, 0]
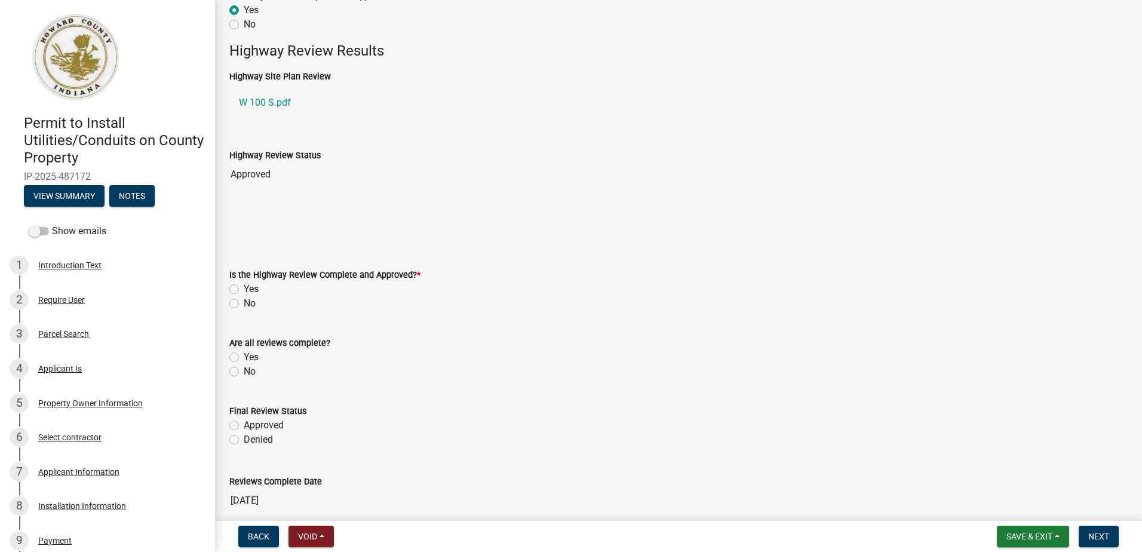
click at [244, 286] on label "Yes" at bounding box center [251, 289] width 15 height 14
click at [244, 286] on input "Yes" at bounding box center [248, 286] width 8 height 8
radio input "true"
click at [244, 356] on label "Yes" at bounding box center [251, 357] width 15 height 14
click at [244, 356] on input "Yes" at bounding box center [248, 354] width 8 height 8
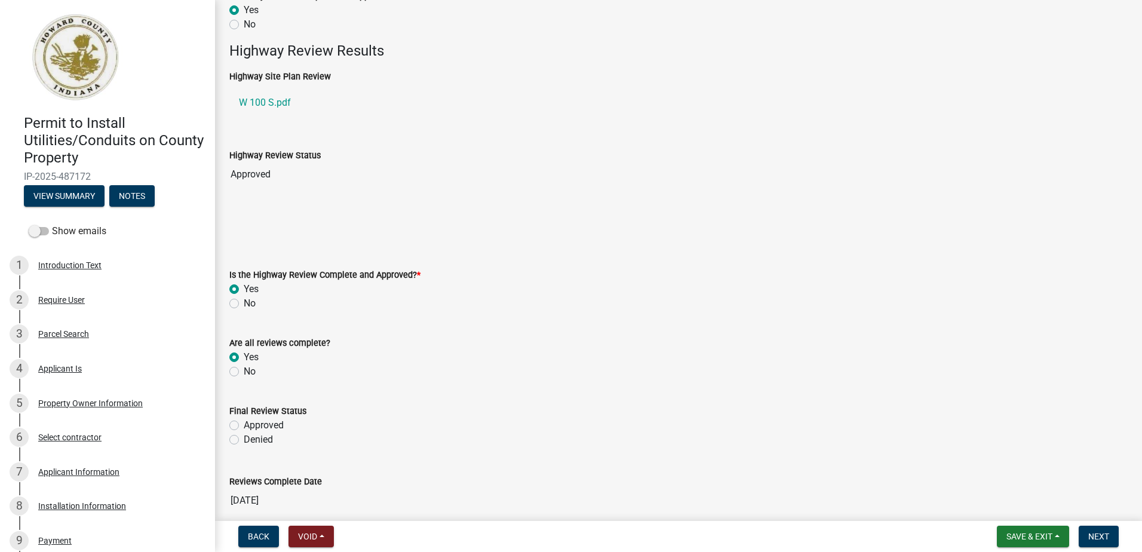
radio input "true"
click at [244, 427] on label "Approved" at bounding box center [264, 425] width 40 height 14
click at [244, 426] on input "Approved" at bounding box center [248, 422] width 8 height 8
radio input "true"
click at [1094, 535] on span "Next" at bounding box center [1098, 537] width 21 height 10
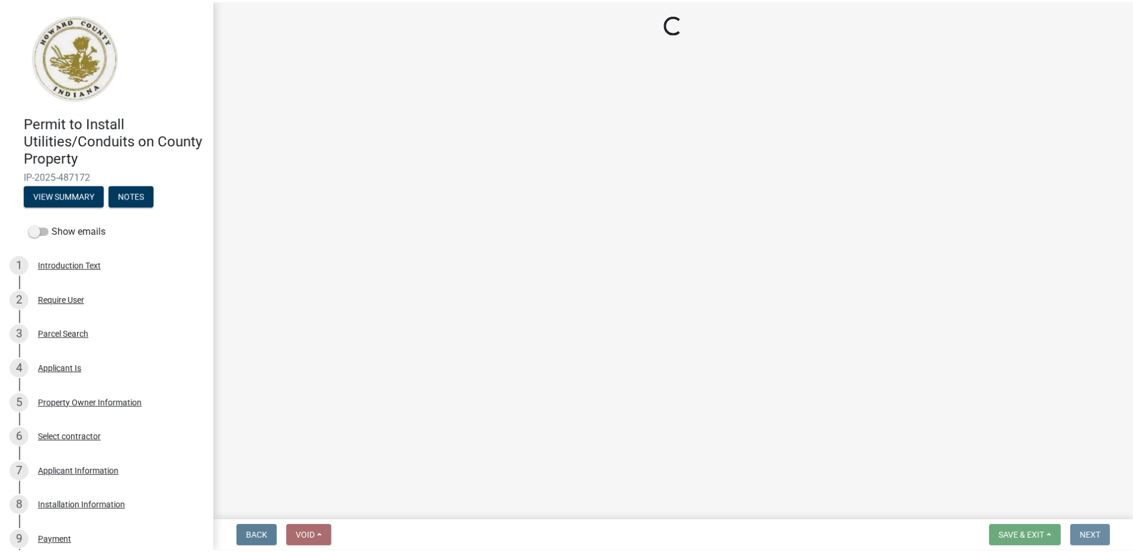
scroll to position [0, 0]
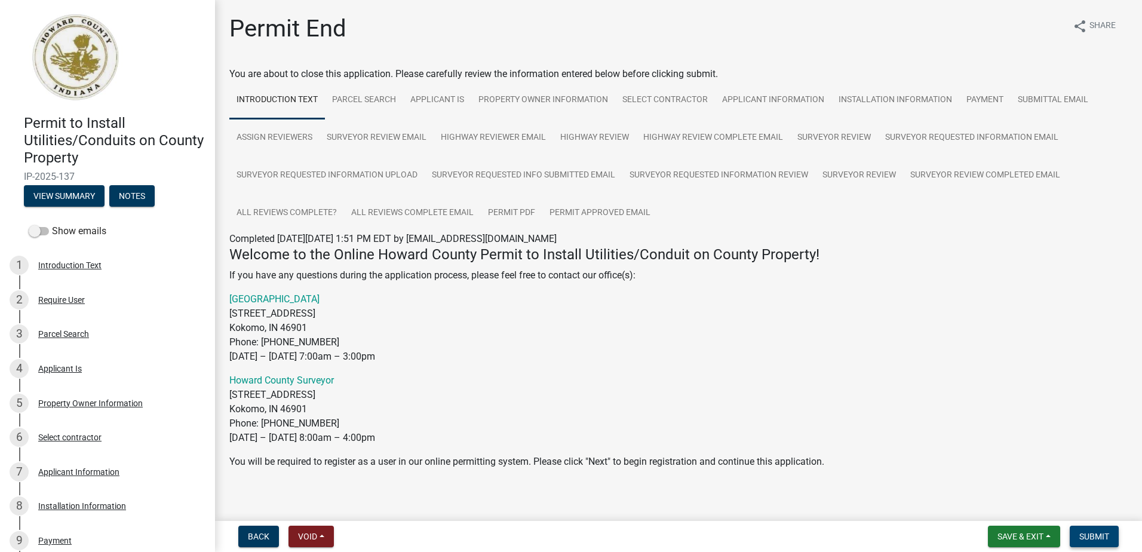
click at [1086, 535] on span "Submit" at bounding box center [1094, 537] width 30 height 10
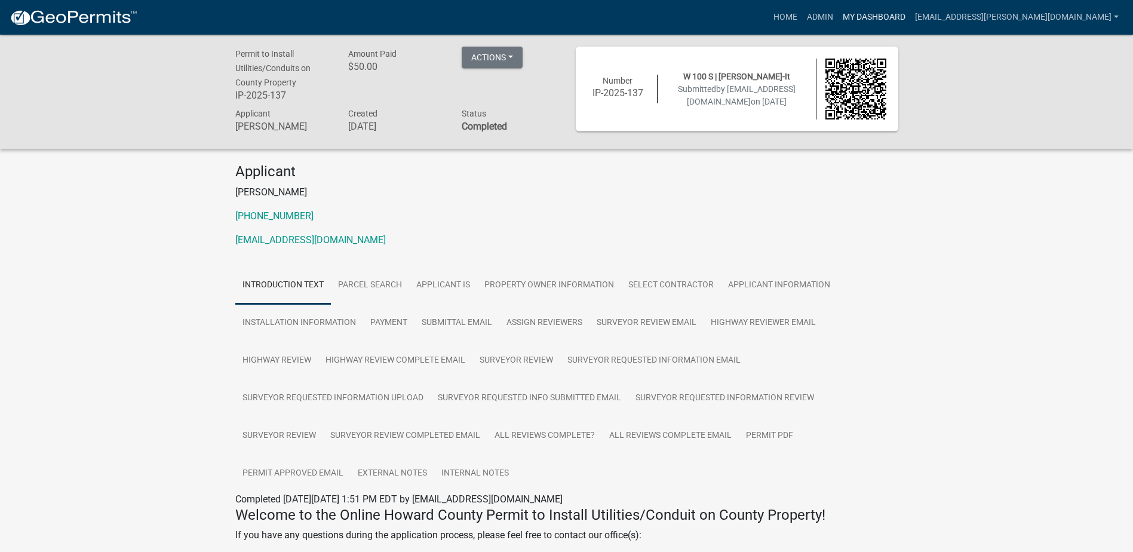
click at [910, 14] on link "My Dashboard" at bounding box center [874, 17] width 72 height 23
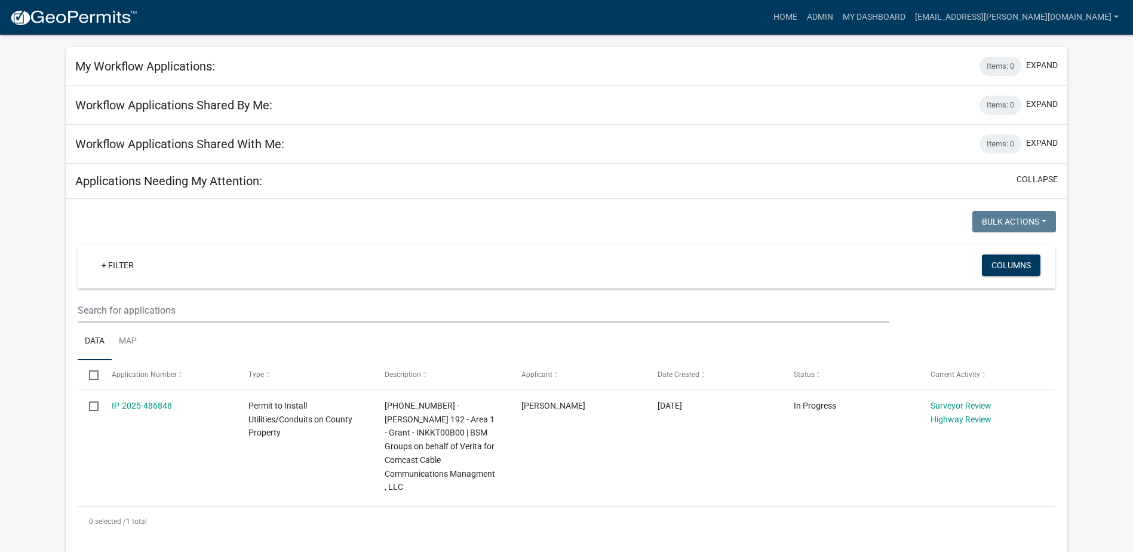
scroll to position [239, 0]
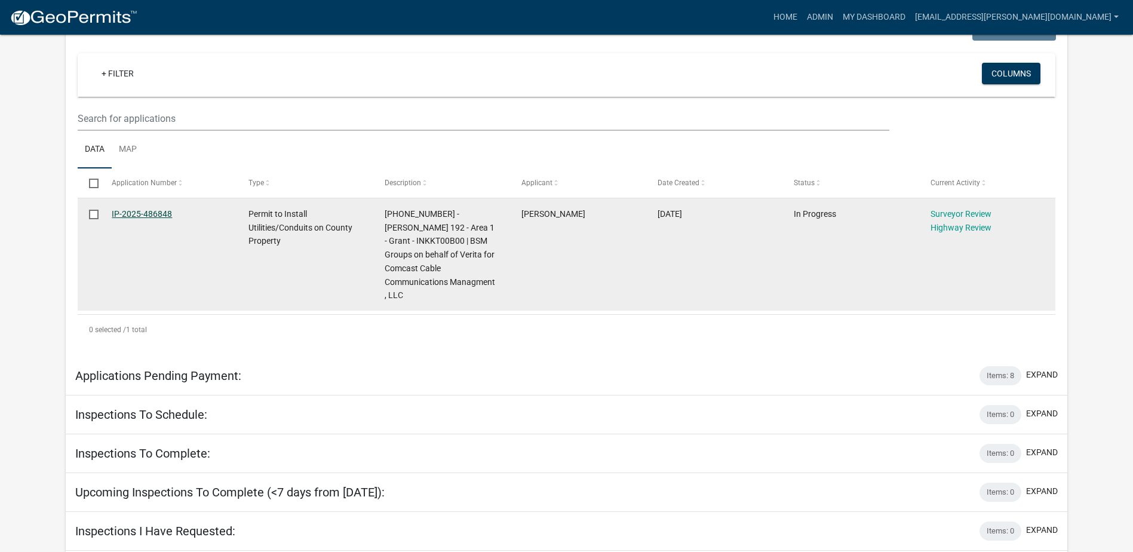
click at [145, 212] on link "IP-2025-486848" at bounding box center [142, 214] width 60 height 10
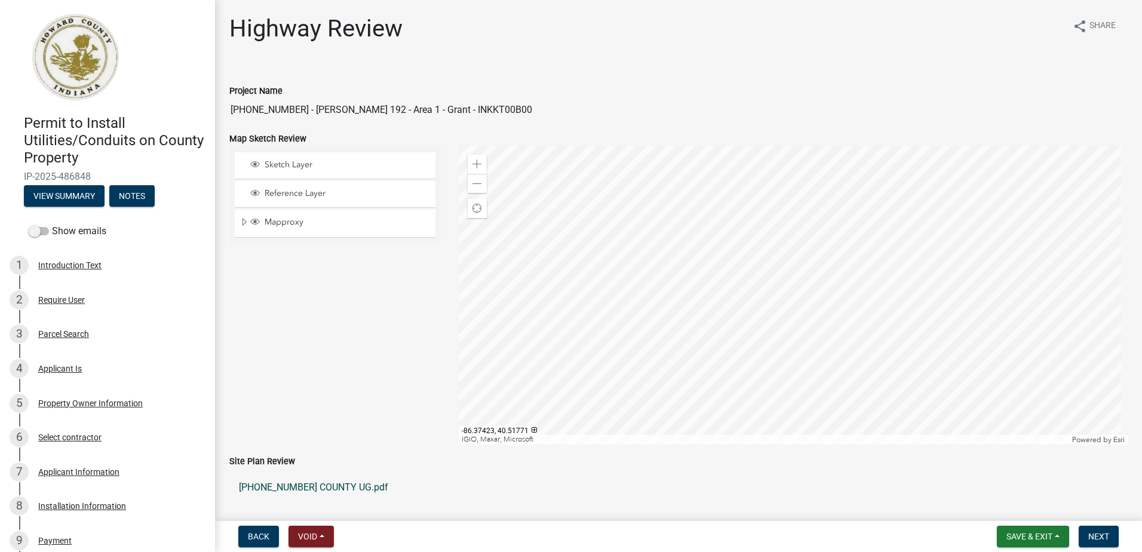
click at [275, 486] on link "[PHONE_NUMBER] COUNTY UG.pdf" at bounding box center [678, 487] width 898 height 29
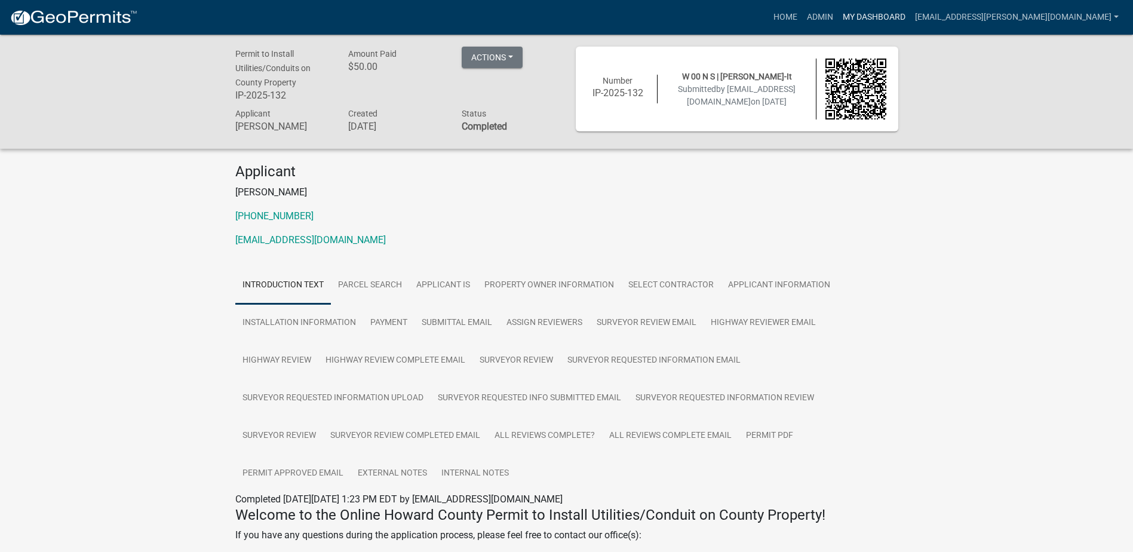
click at [893, 11] on link "My Dashboard" at bounding box center [874, 17] width 72 height 23
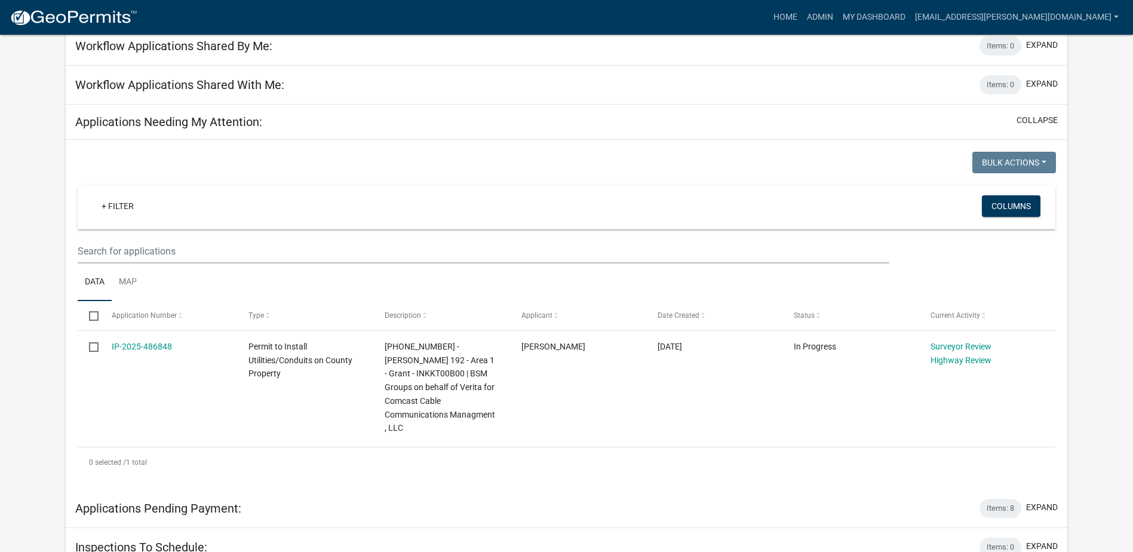
scroll to position [119, 0]
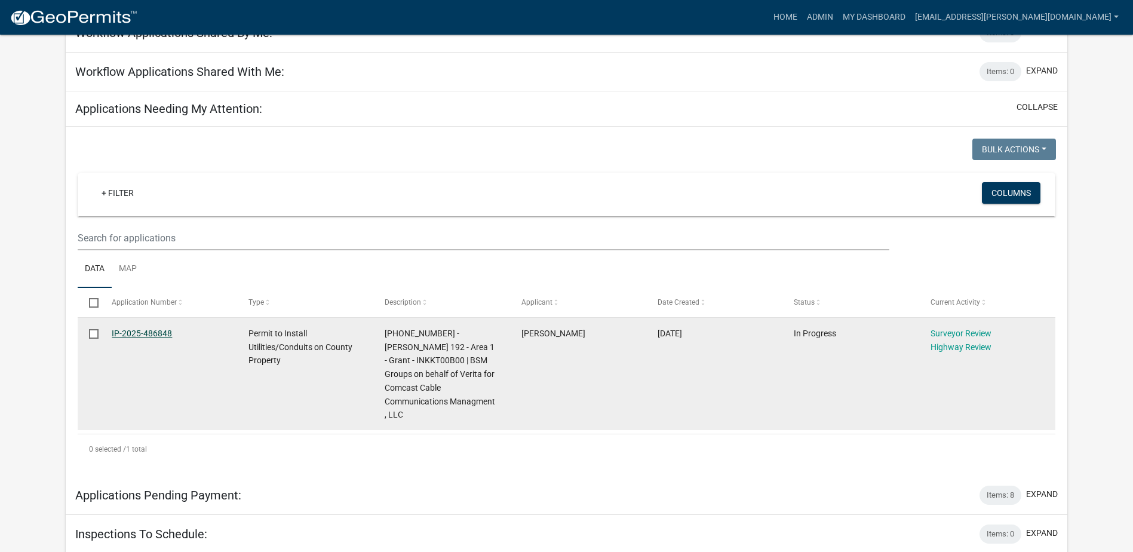
click at [161, 330] on link "IP-2025-486848" at bounding box center [142, 334] width 60 height 10
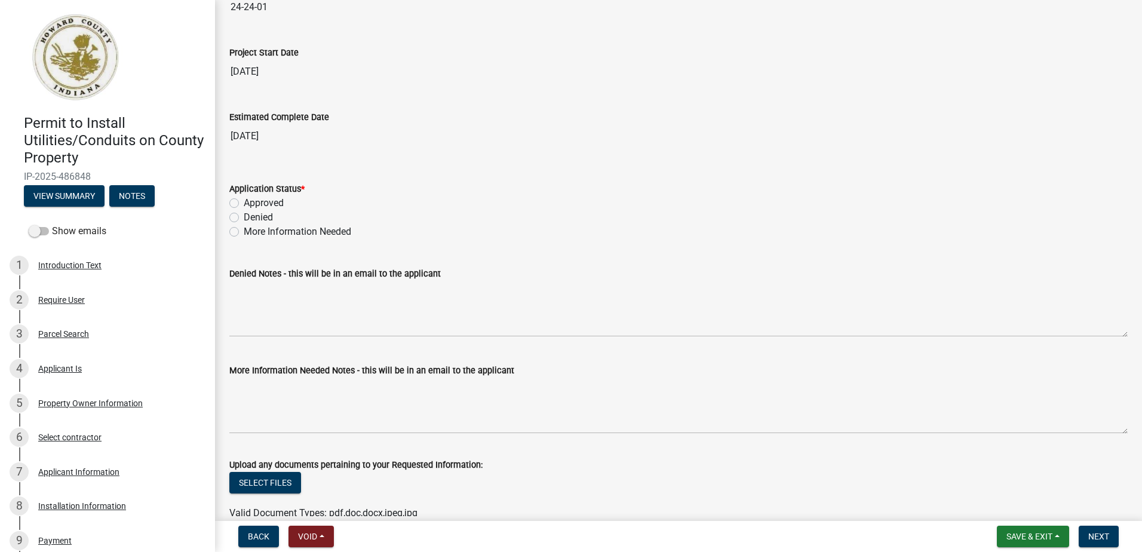
scroll to position [1971, 0]
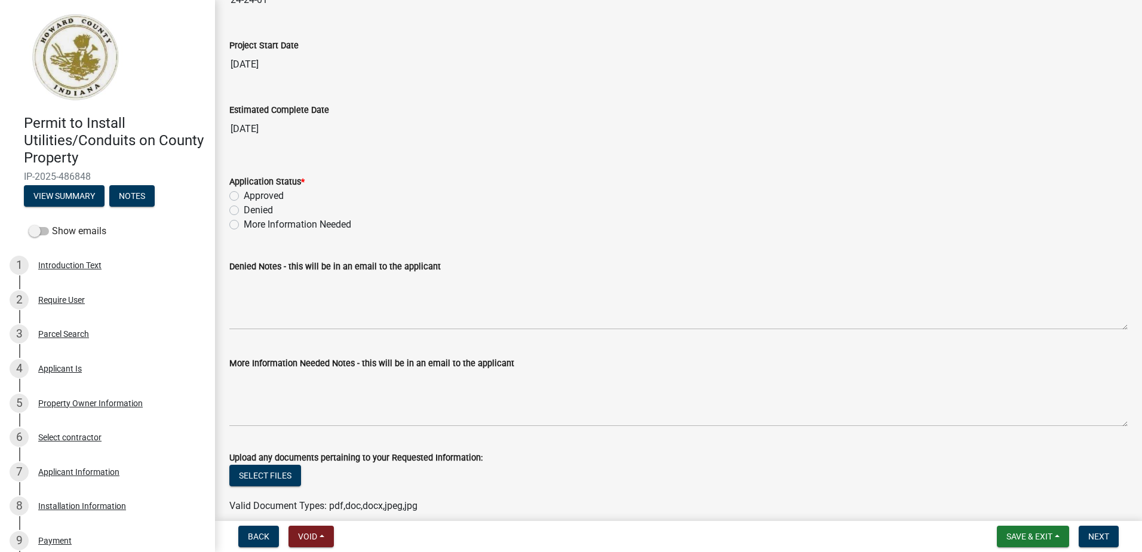
click at [244, 194] on label "Approved" at bounding box center [264, 196] width 40 height 14
click at [244, 194] on input "Approved" at bounding box center [248, 193] width 8 height 8
radio input "true"
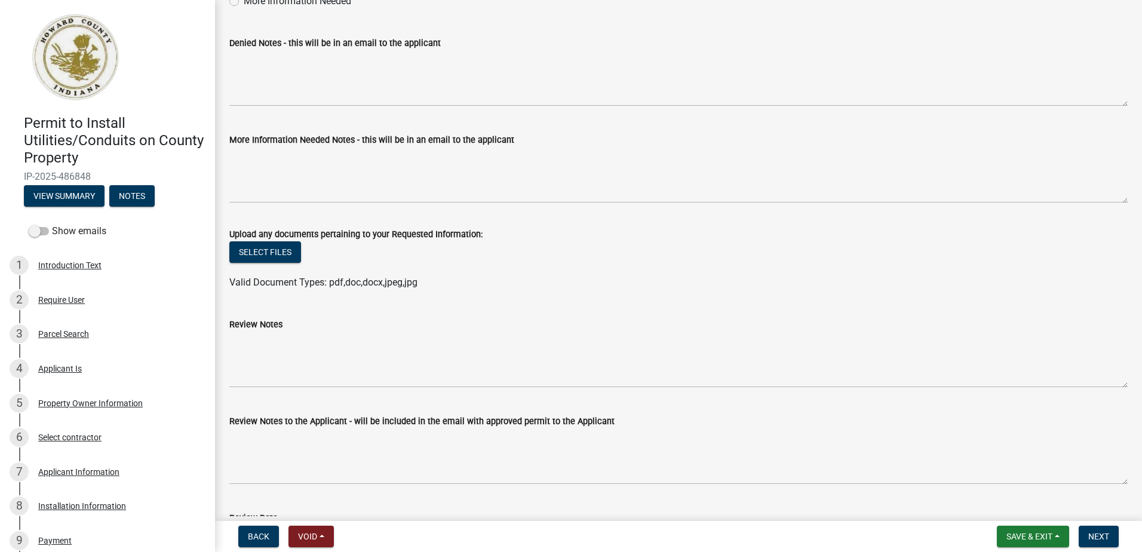
scroll to position [2283, 0]
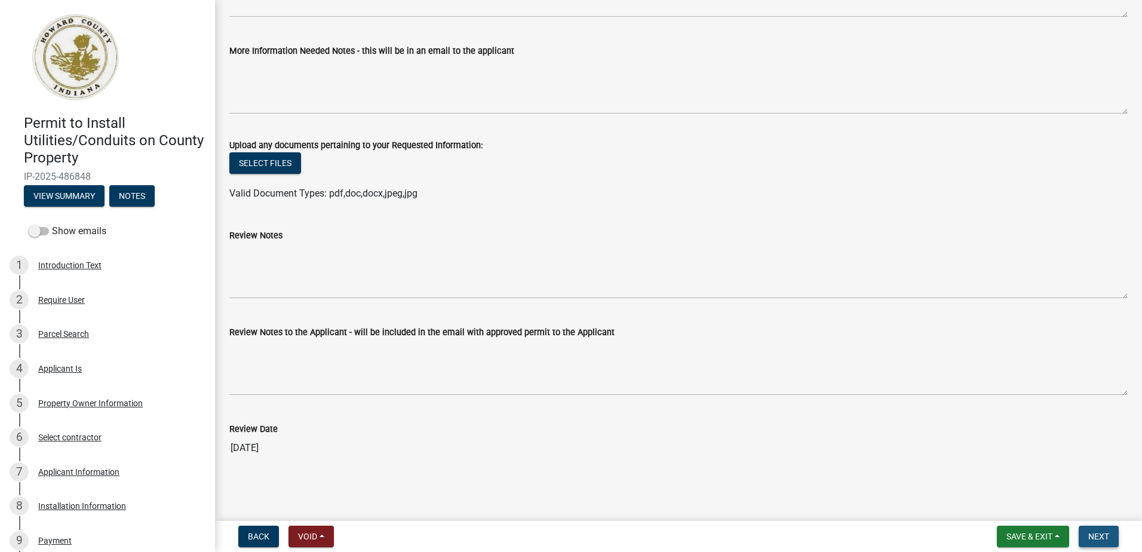
click at [1104, 534] on span "Next" at bounding box center [1098, 537] width 21 height 10
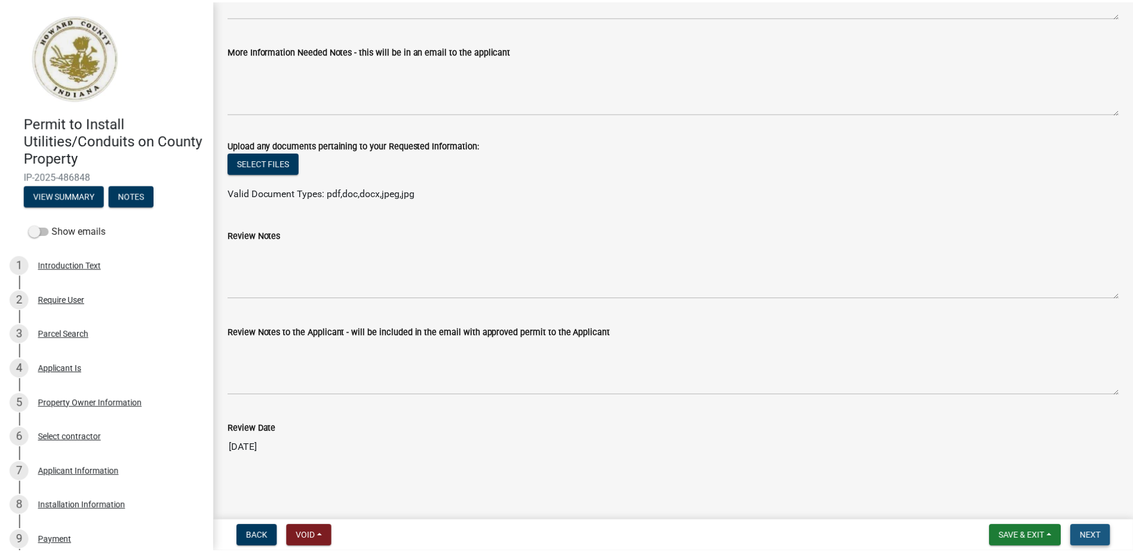
scroll to position [0, 0]
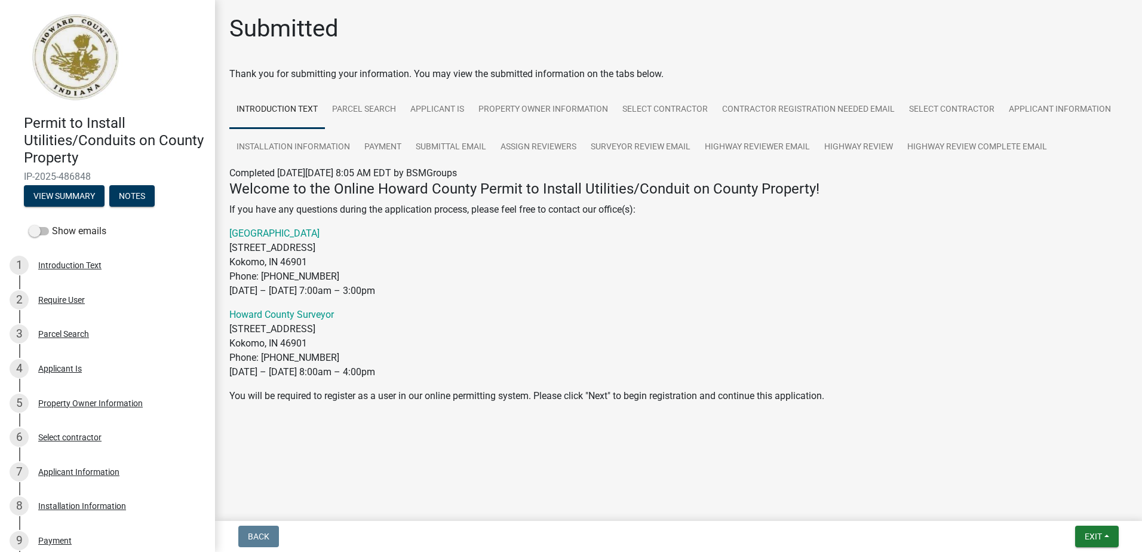
click at [1098, 548] on nav "Back Exit Save Save & Exit" at bounding box center [678, 536] width 927 height 31
click at [1096, 538] on span "Exit" at bounding box center [1093, 537] width 17 height 10
click at [1083, 504] on button "Save & Exit" at bounding box center [1071, 505] width 96 height 29
